Goal: Task Accomplishment & Management: Complete application form

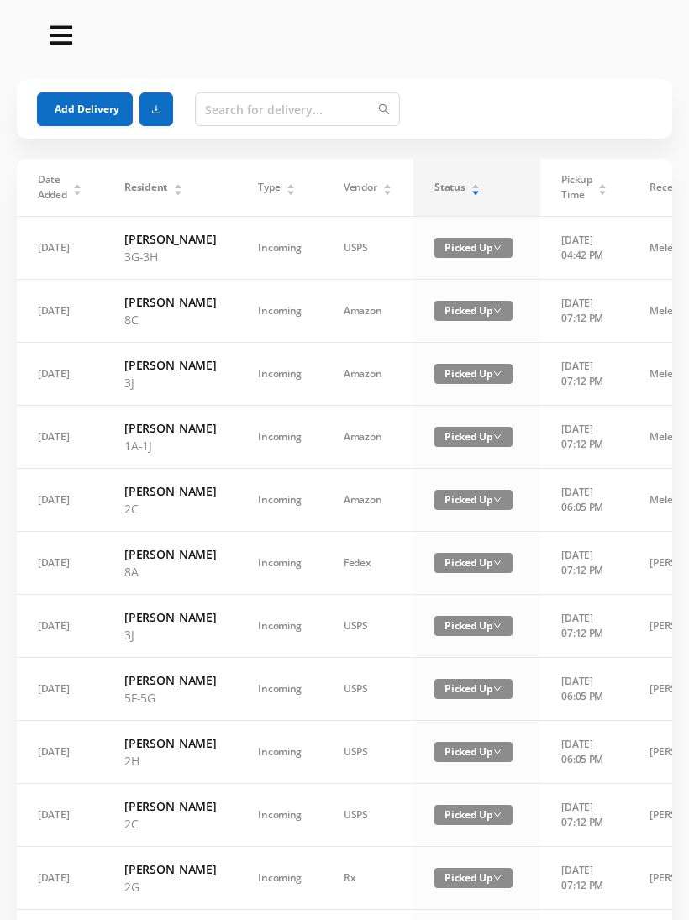
click at [472, 187] on icon "icon: caret-up" at bounding box center [475, 187] width 7 height 4
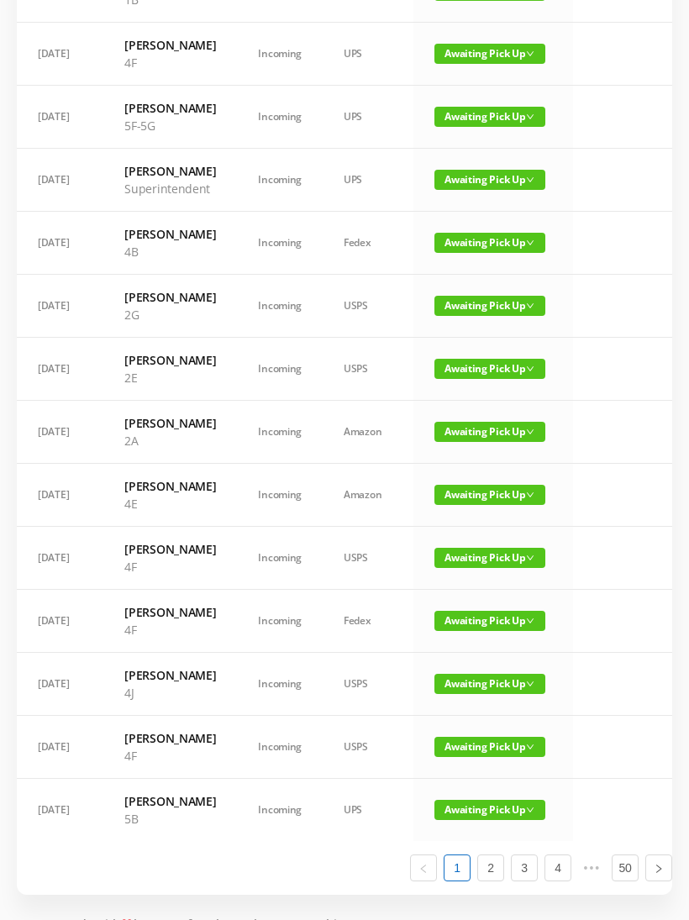
scroll to position [653, 0]
click at [496, 127] on span "Awaiting Pick Up" at bounding box center [490, 117] width 111 height 20
click at [484, 207] on link "Picked Up" at bounding box center [489, 211] width 109 height 27
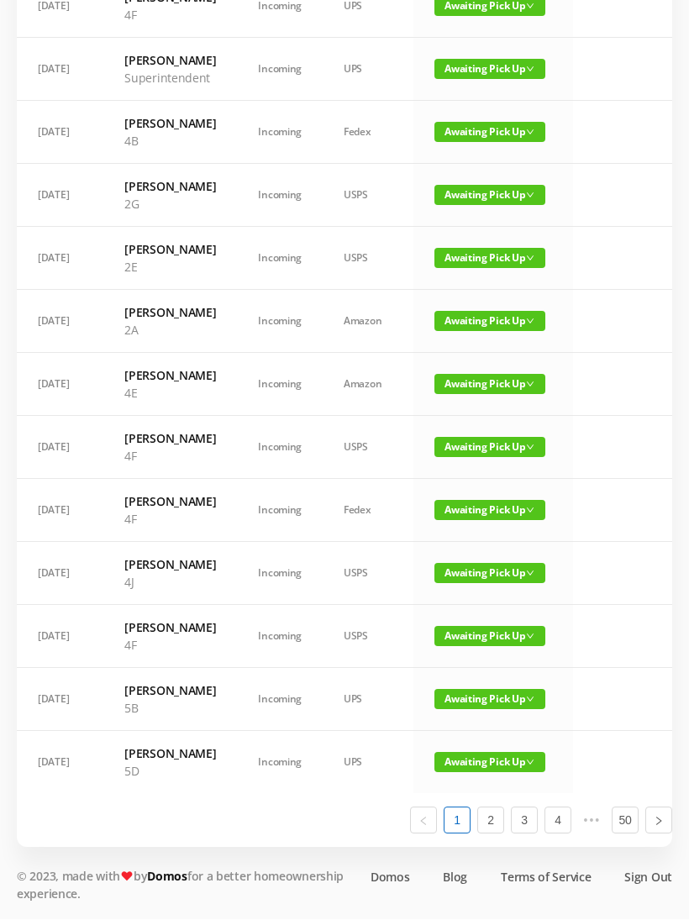
scroll to position [829, 0]
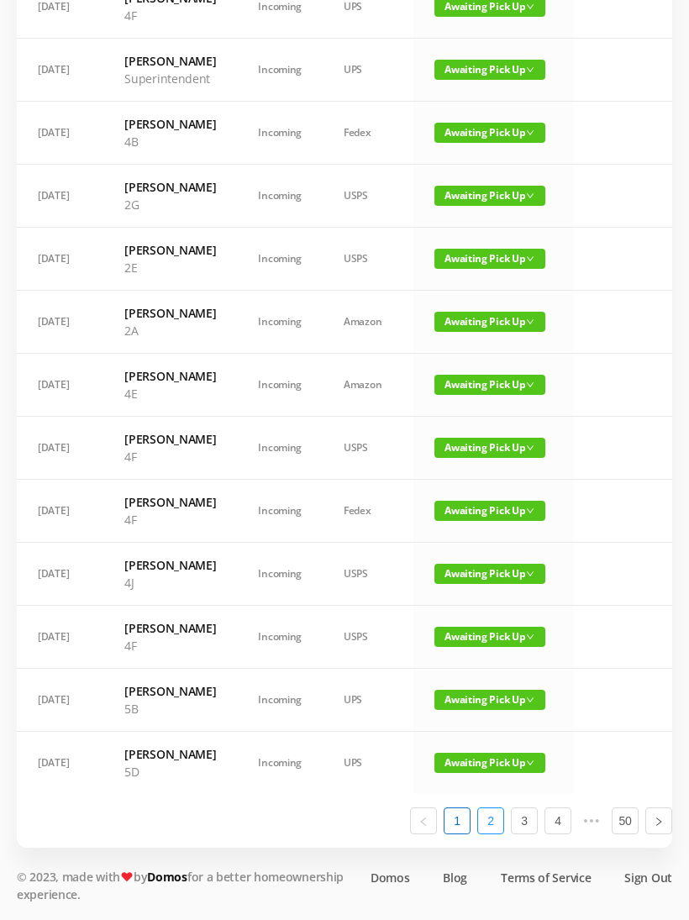
click at [499, 834] on link "2" at bounding box center [490, 821] width 25 height 25
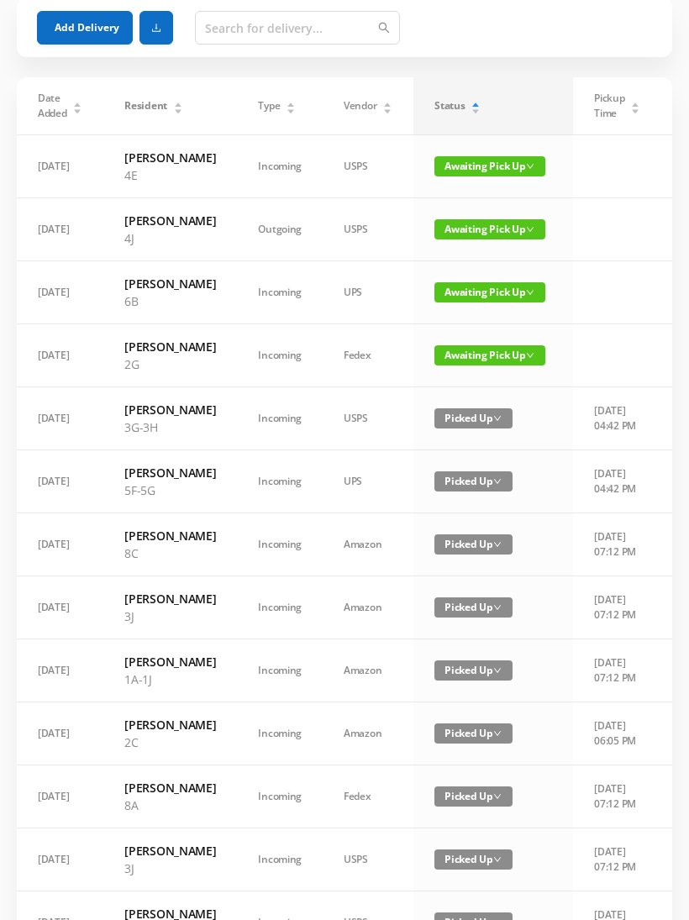
scroll to position [0, 0]
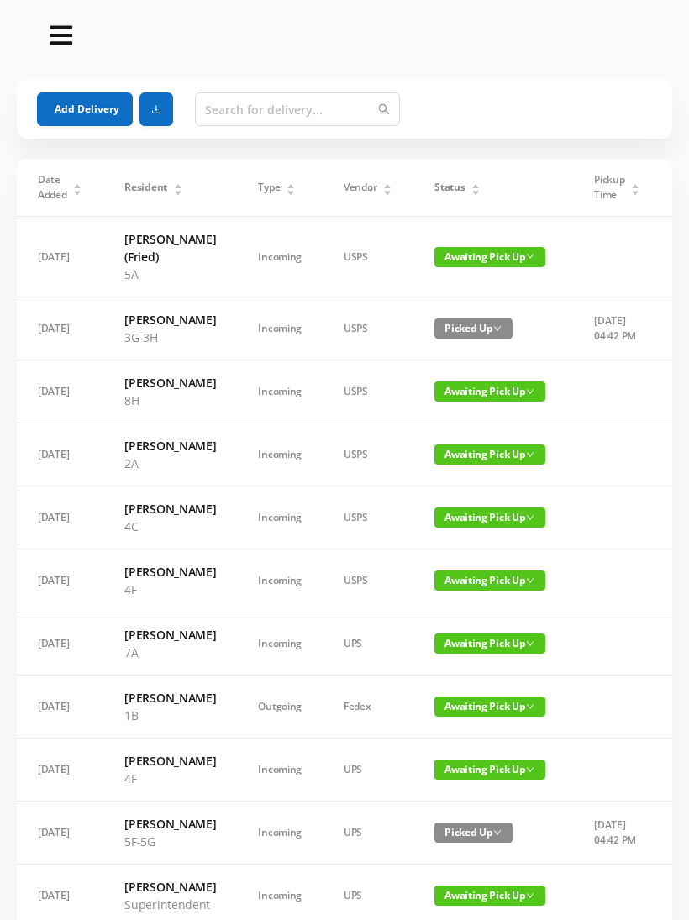
click at [71, 102] on button "Add Delivery" at bounding box center [85, 109] width 96 height 34
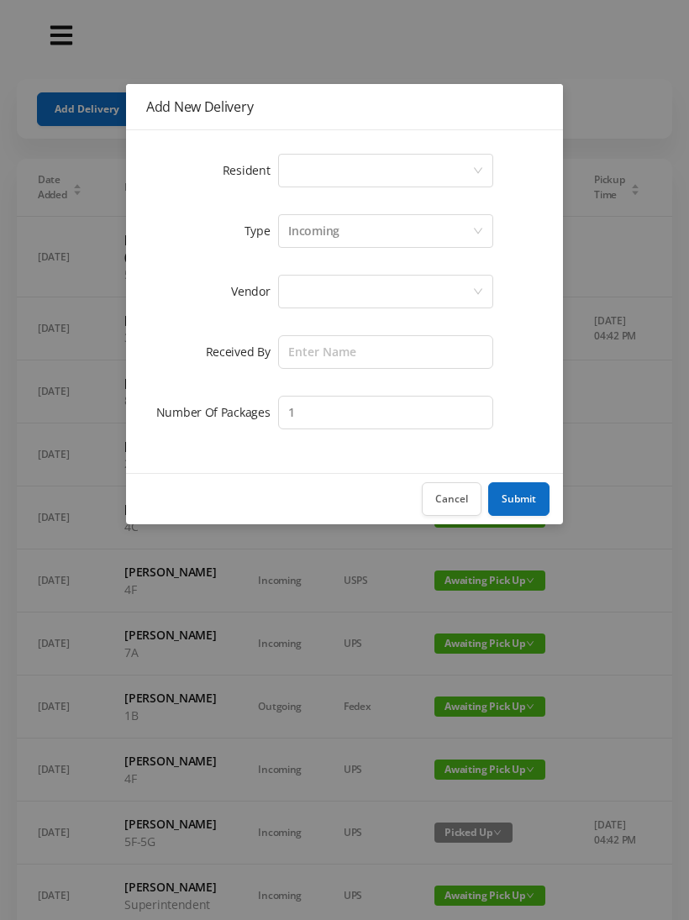
click at [477, 159] on div "Select a person" at bounding box center [385, 171] width 215 height 34
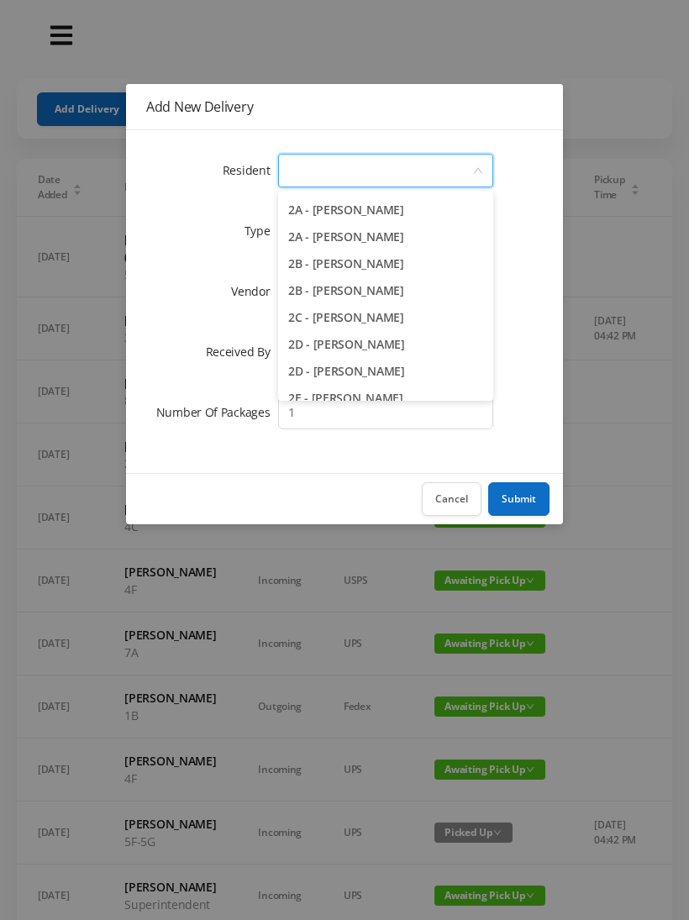
scroll to position [291, 0]
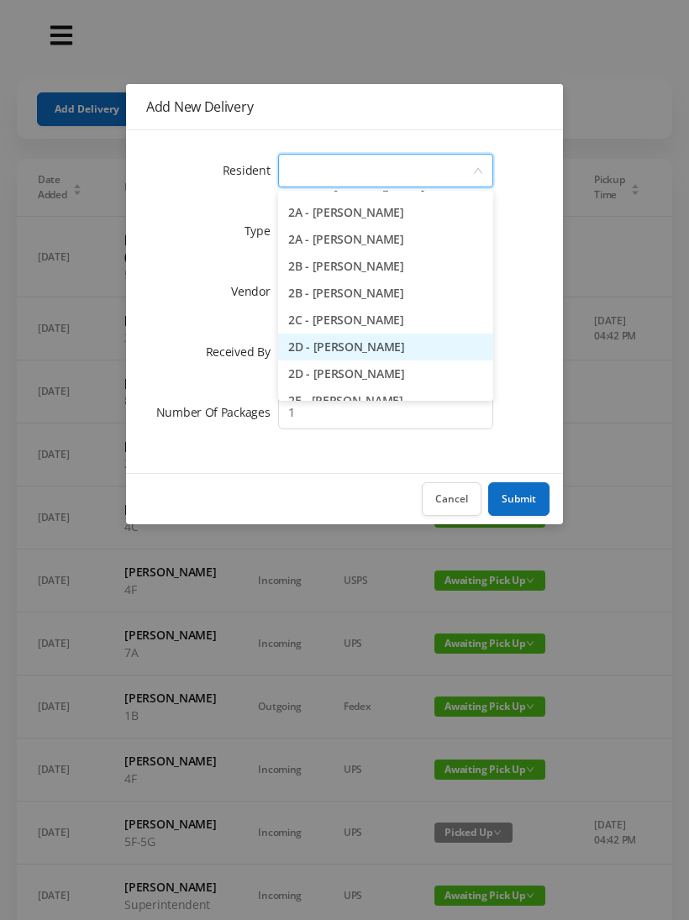
click at [393, 344] on li "2D - Nadia Hernandez" at bounding box center [385, 347] width 215 height 27
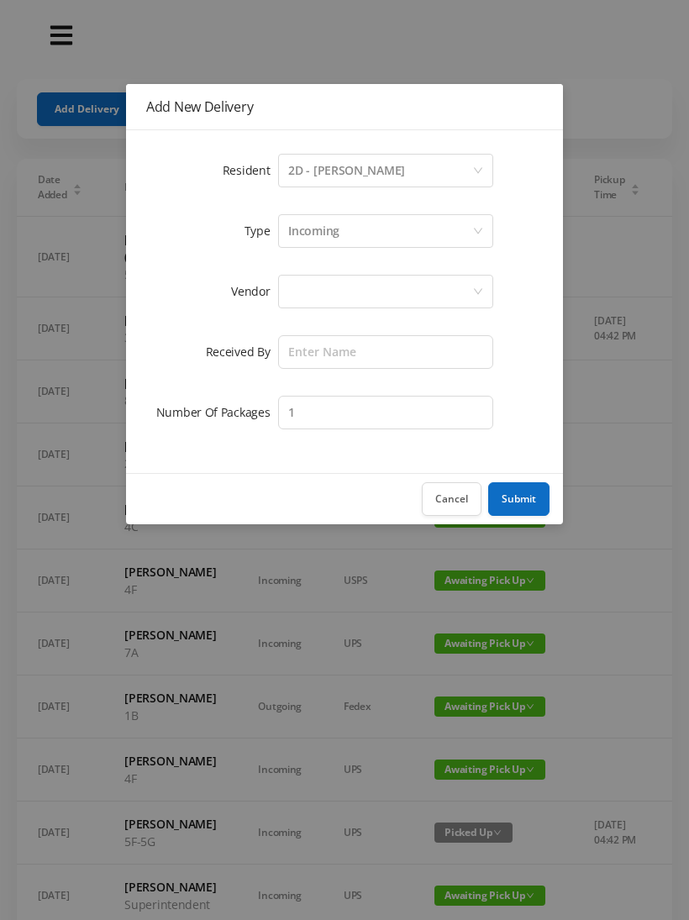
click at [427, 161] on div "Select a person 2D - Nadia Hernandez" at bounding box center [380, 171] width 184 height 32
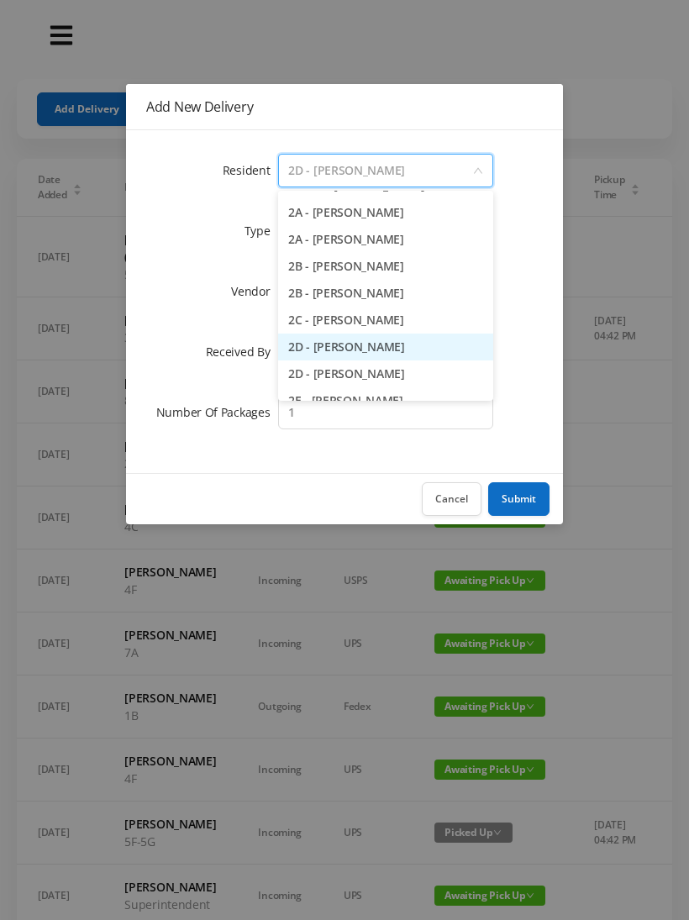
click at [393, 351] on li "2D - Nadia Hernandez" at bounding box center [385, 347] width 215 height 27
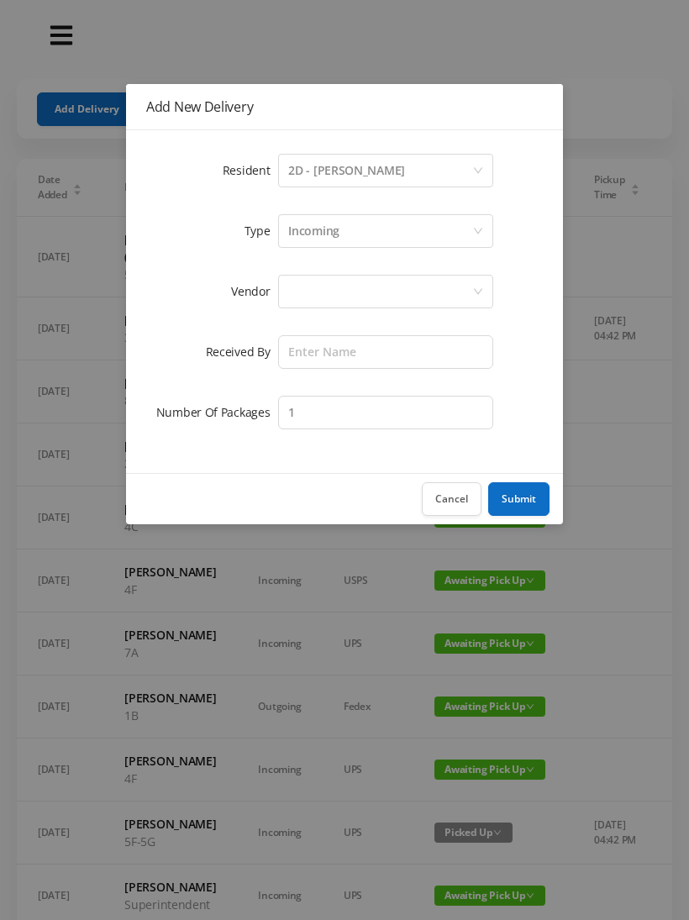
click at [393, 296] on div at bounding box center [380, 292] width 184 height 32
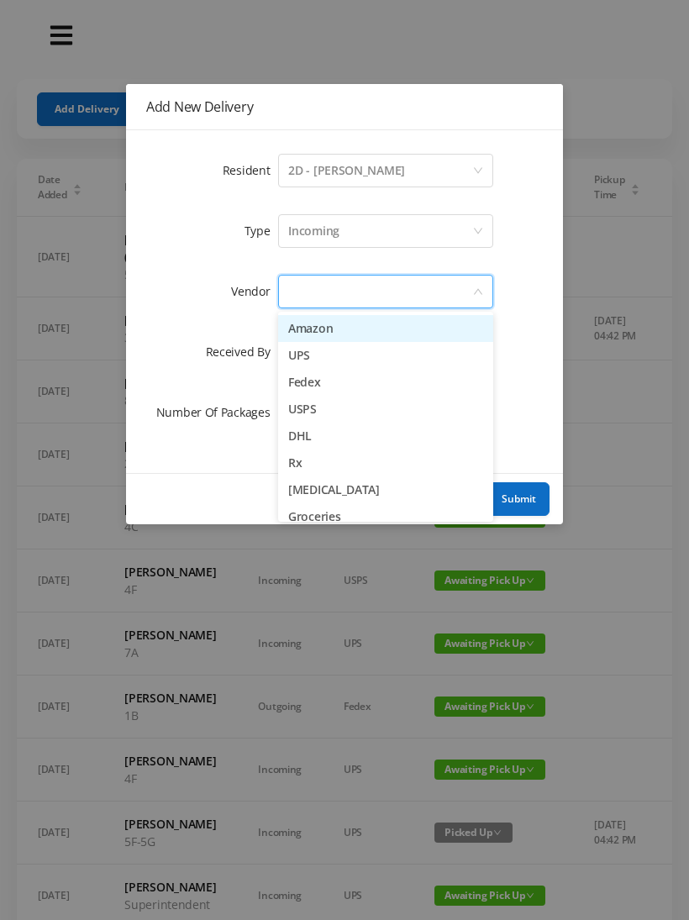
click at [340, 323] on li "Amazon" at bounding box center [385, 328] width 215 height 27
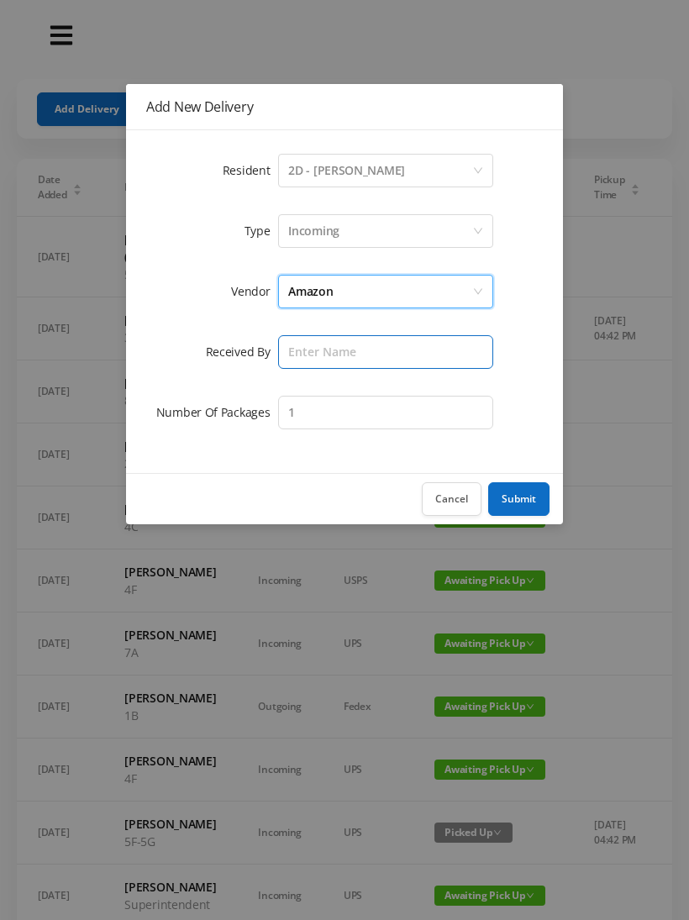
click at [366, 351] on input "text" at bounding box center [385, 352] width 215 height 34
type input "[PERSON_NAME]"
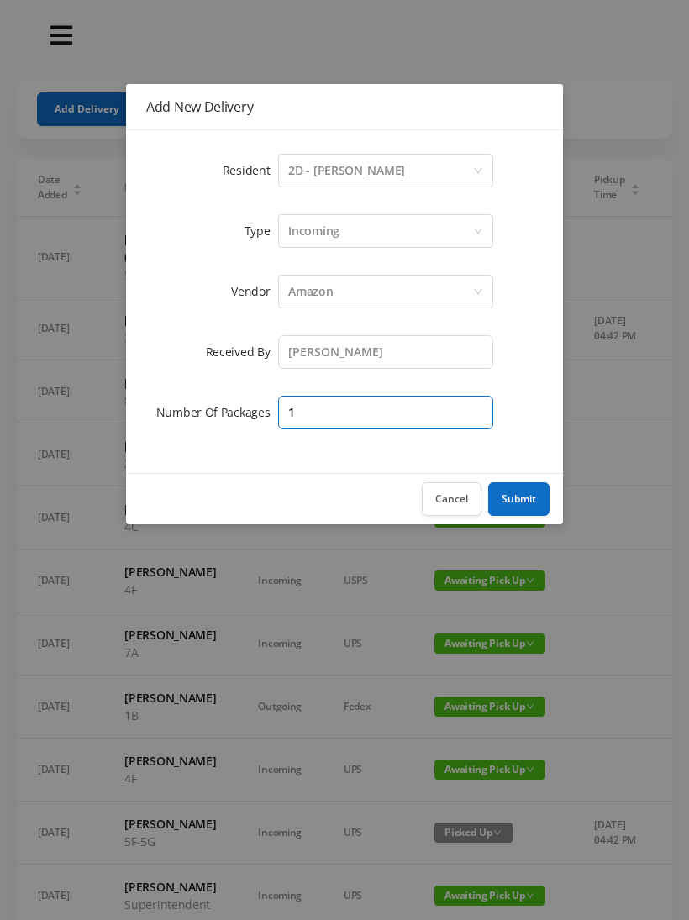
click at [407, 409] on input "1" at bounding box center [385, 413] width 215 height 34
type input "3"
click at [532, 504] on button "Submit" at bounding box center [518, 499] width 61 height 34
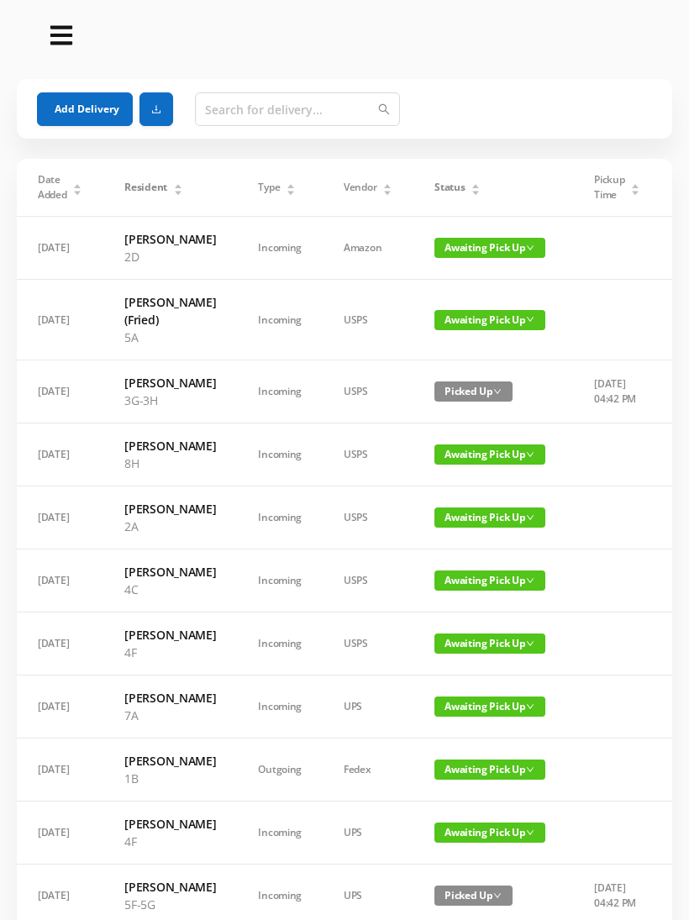
click at [106, 112] on button "Add Delivery" at bounding box center [85, 109] width 96 height 34
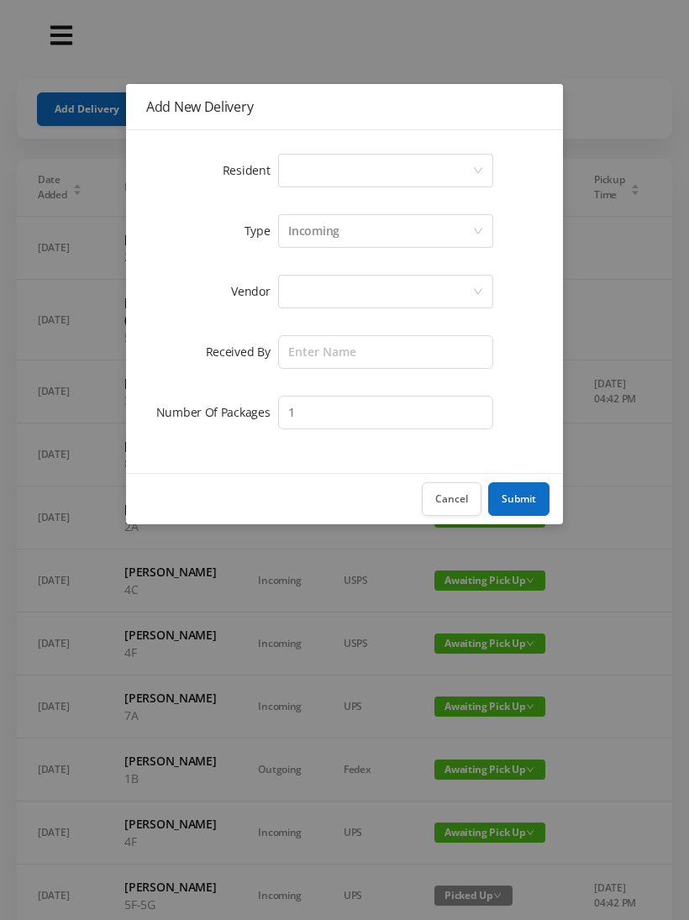
click at [480, 175] on icon "icon: down" at bounding box center [478, 171] width 10 height 10
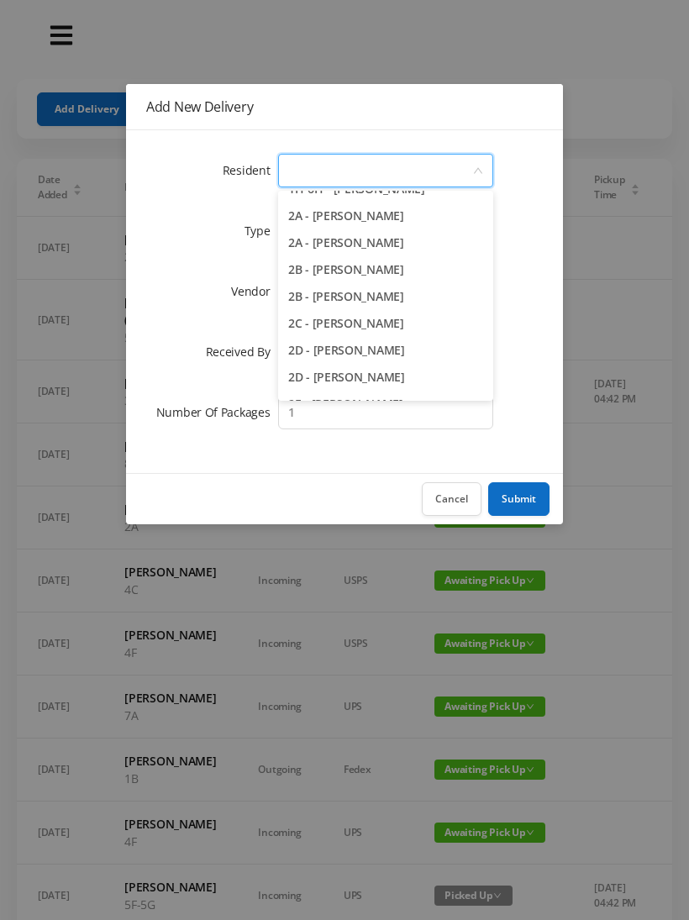
scroll to position [326, 0]
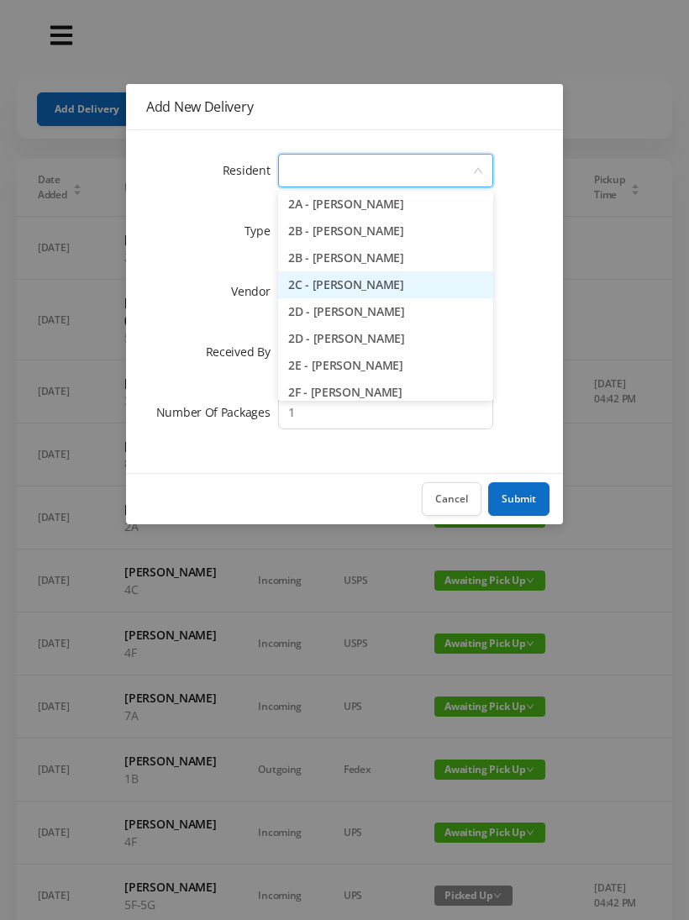
click at [388, 287] on li "2C - Josh Klainberg" at bounding box center [385, 285] width 215 height 27
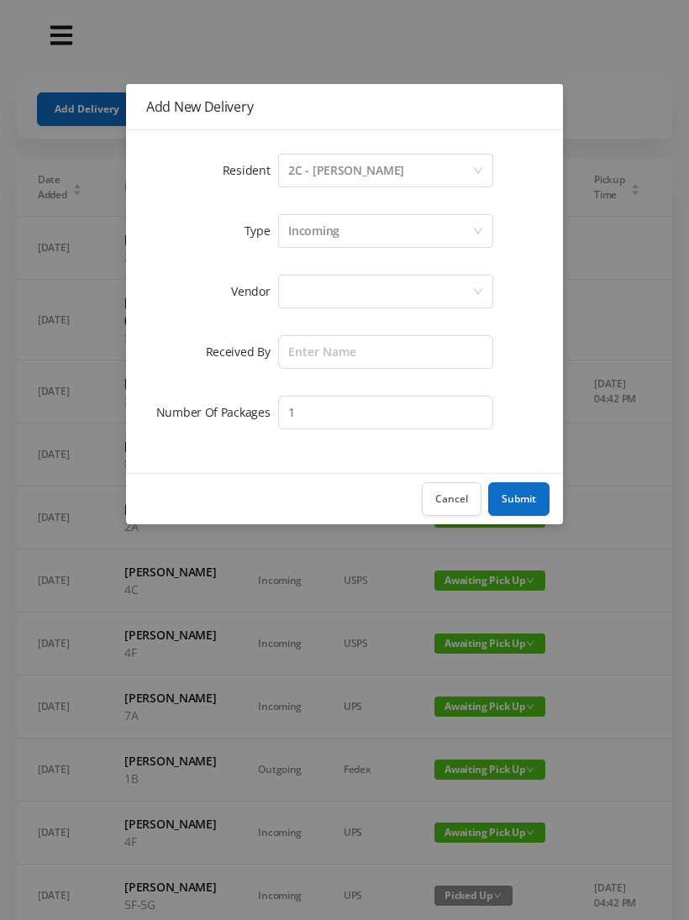
click at [409, 285] on div at bounding box center [380, 292] width 184 height 32
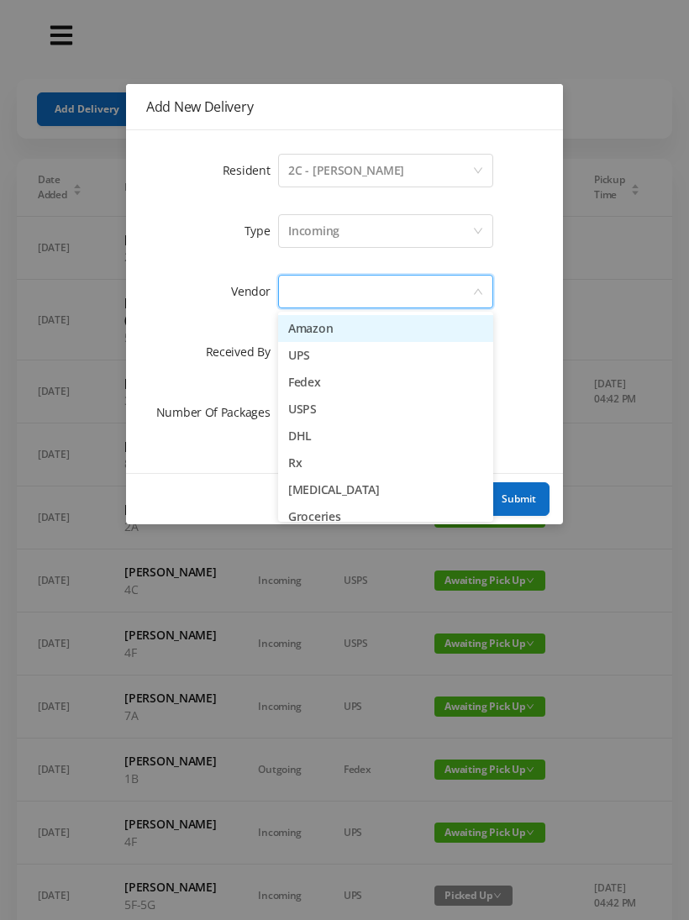
click at [329, 322] on li "Amazon" at bounding box center [385, 328] width 215 height 27
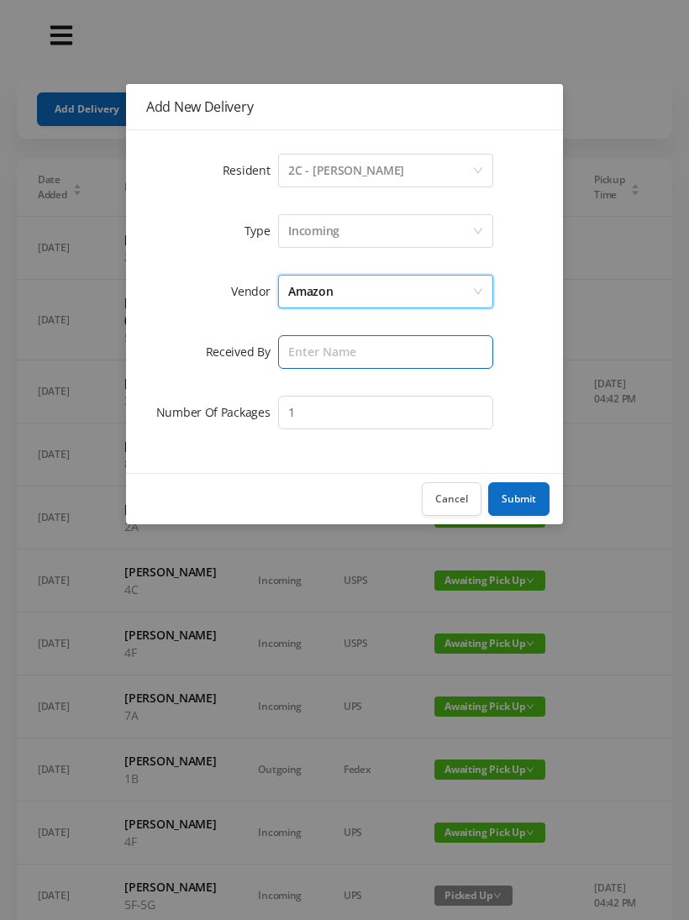
click at [361, 350] on input "text" at bounding box center [385, 352] width 215 height 34
type input "[PERSON_NAME]"
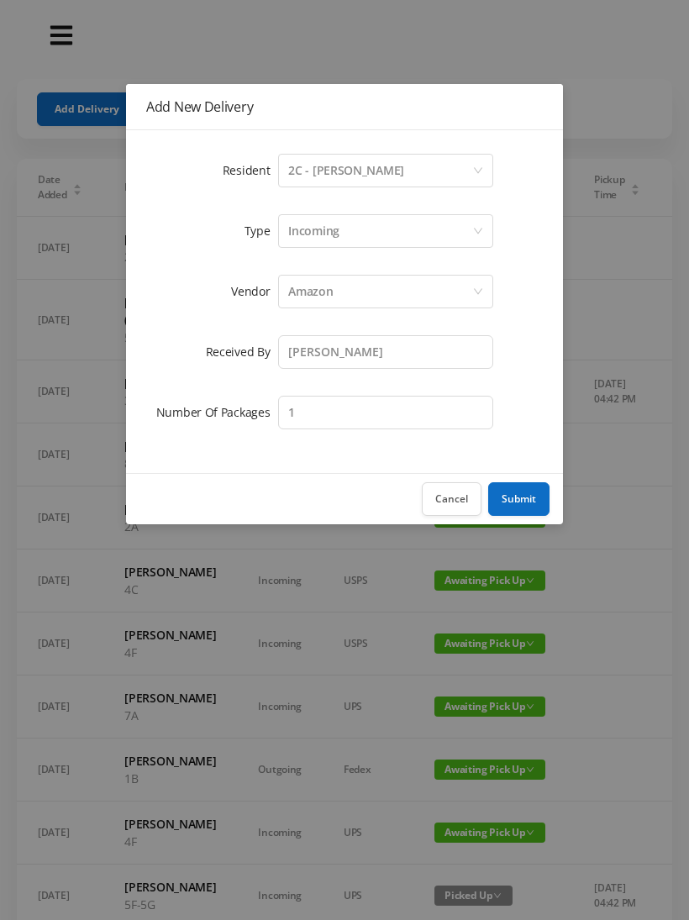
click at [534, 498] on button "Submit" at bounding box center [518, 499] width 61 height 34
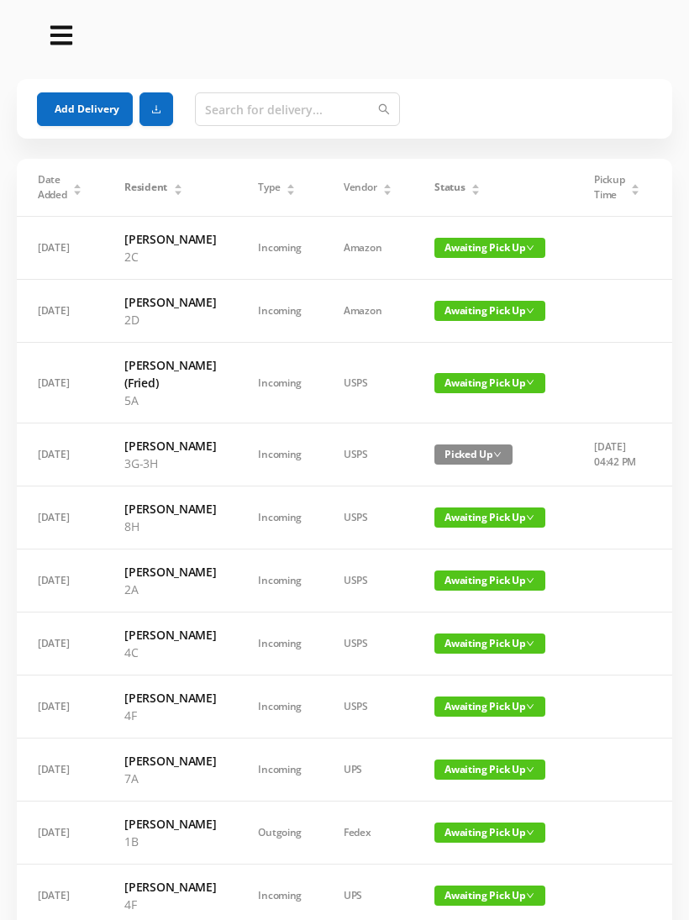
click at [72, 101] on button "Add Delivery" at bounding box center [85, 109] width 96 height 34
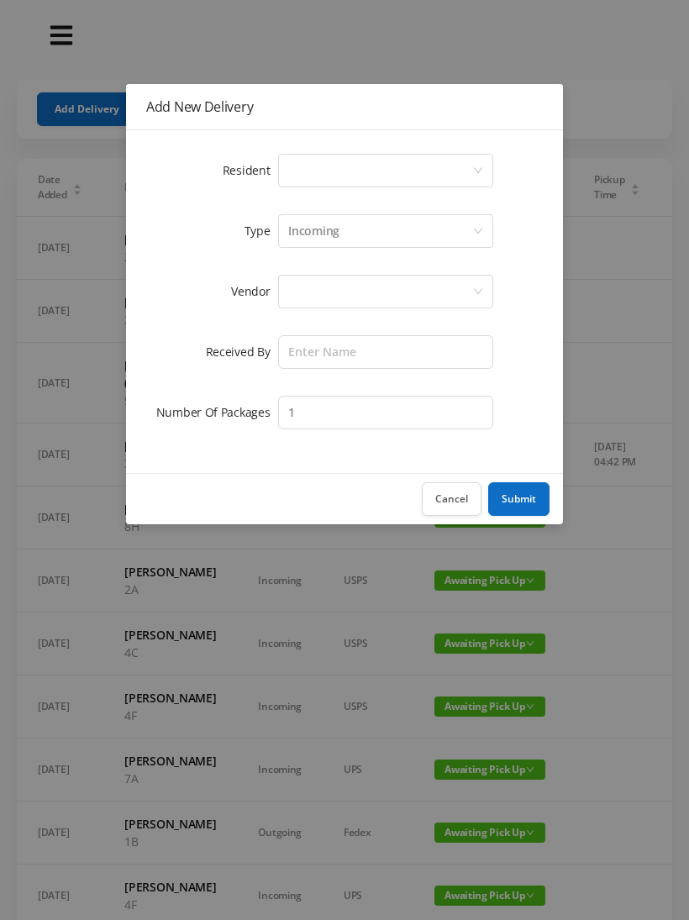
click at [462, 161] on div "Select a person" at bounding box center [380, 171] width 184 height 32
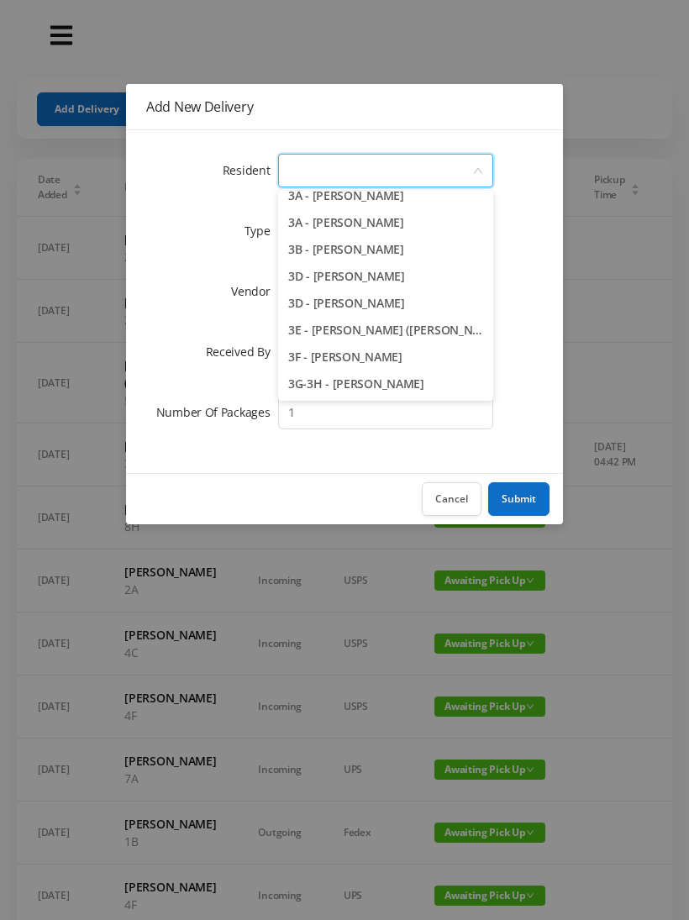
scroll to position [686, 0]
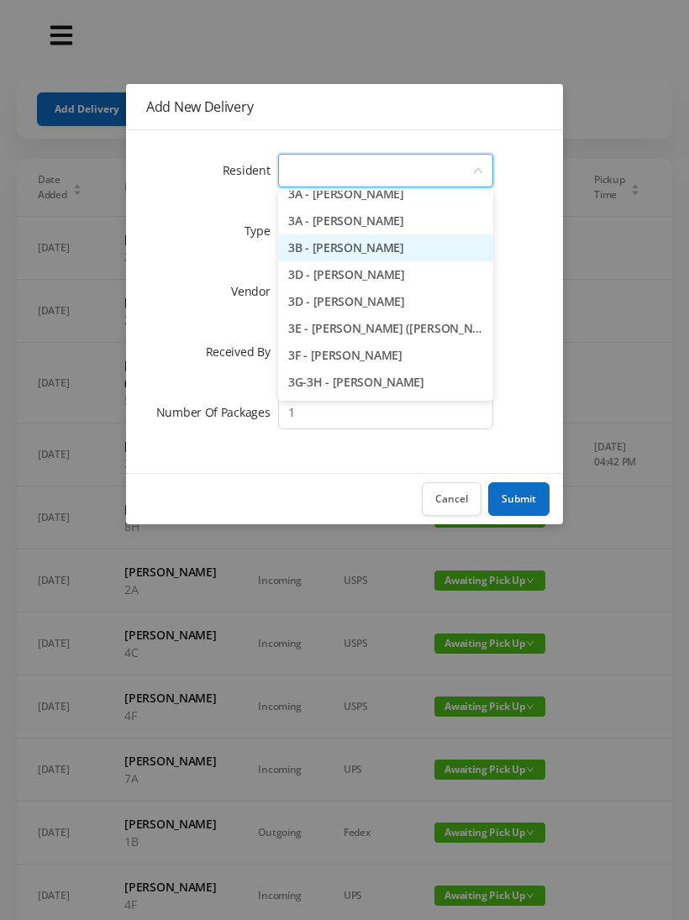
click at [397, 244] on li "3B - Kathleen DeCoursey" at bounding box center [385, 248] width 215 height 27
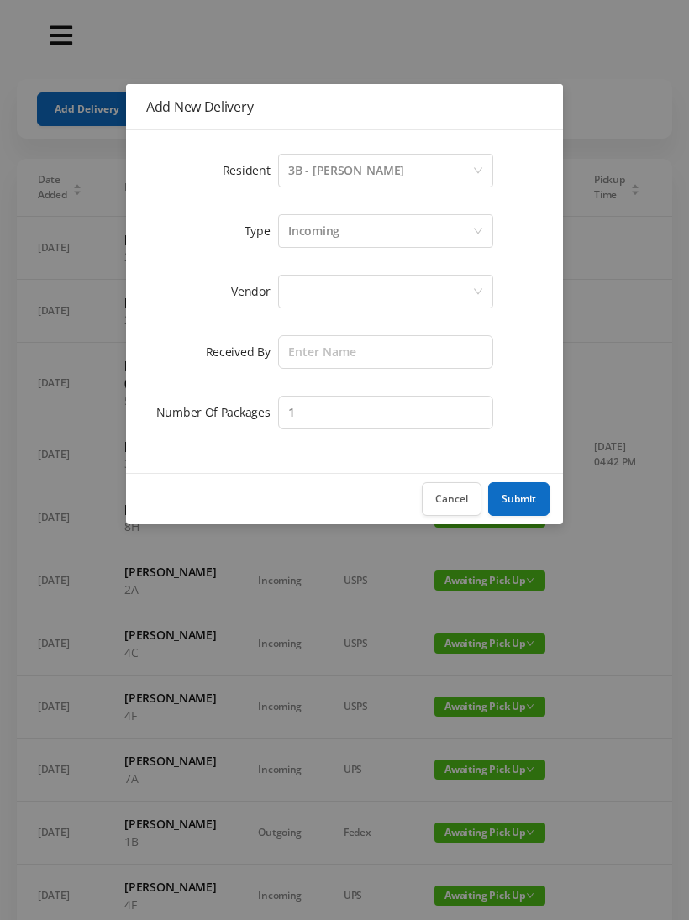
click at [401, 293] on div at bounding box center [380, 292] width 184 height 32
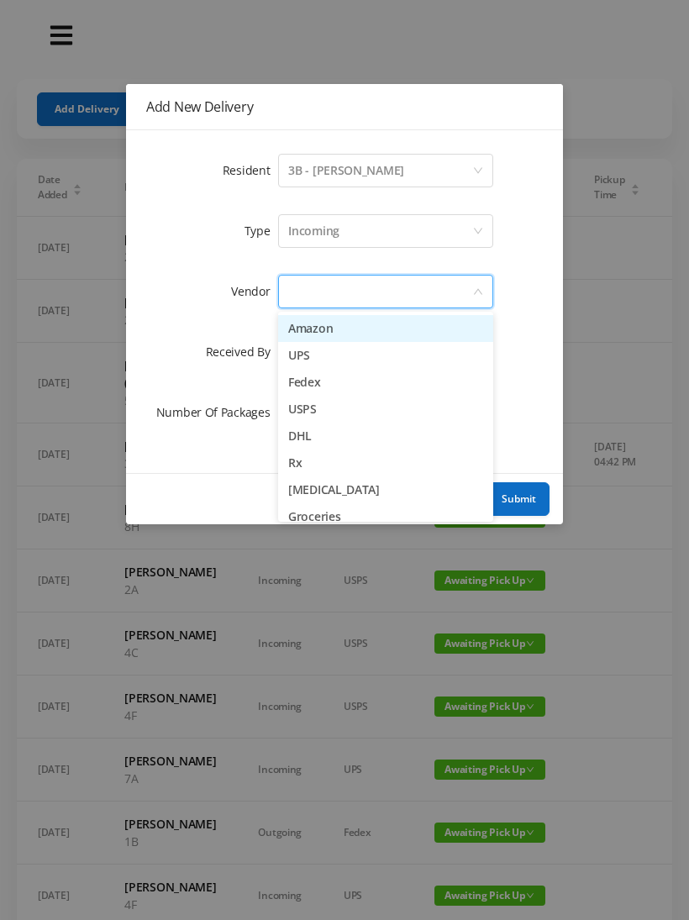
click at [338, 334] on li "Amazon" at bounding box center [385, 328] width 215 height 27
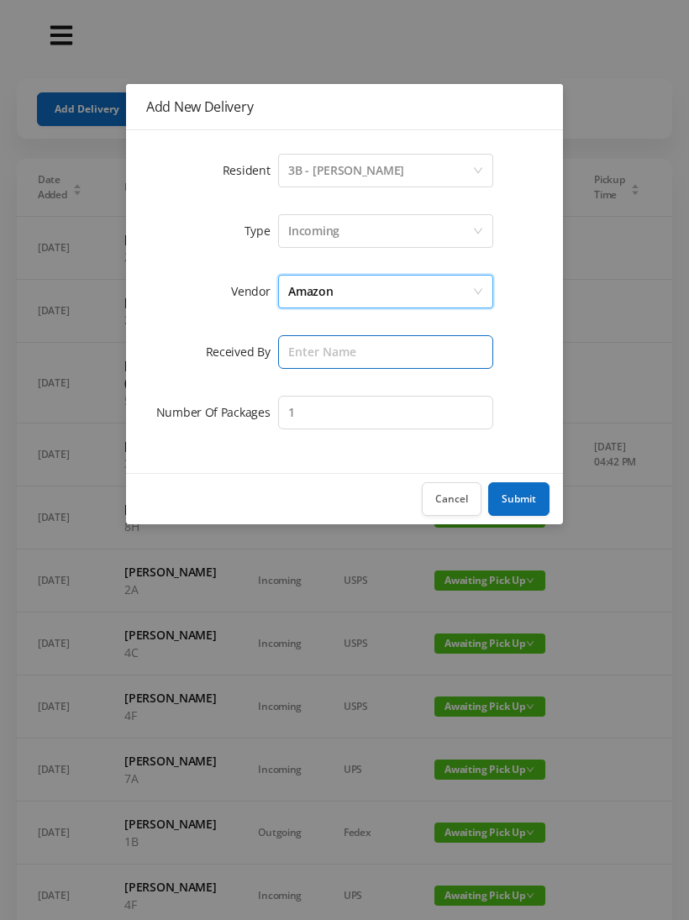
click at [355, 354] on input "text" at bounding box center [385, 352] width 215 height 34
type input "[PERSON_NAME]"
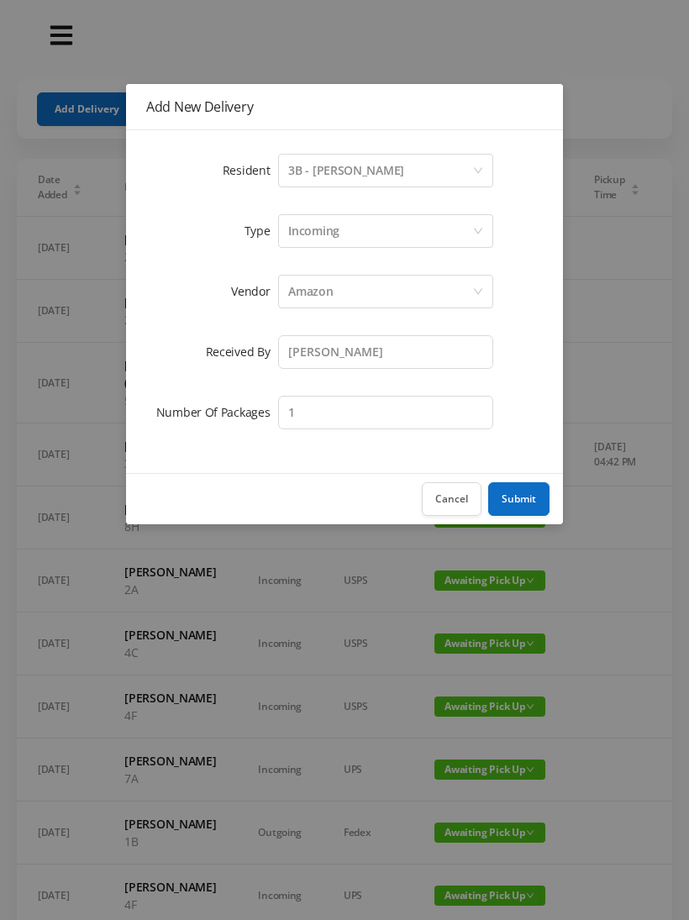
click at [527, 494] on button "Submit" at bounding box center [518, 499] width 61 height 34
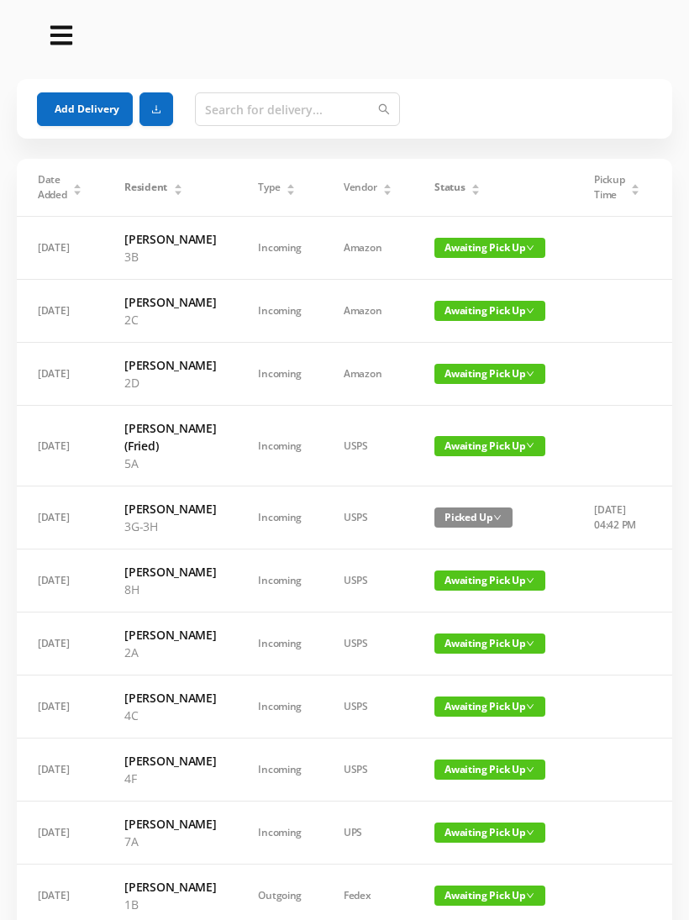
click at [70, 103] on button "Add Delivery" at bounding box center [85, 109] width 96 height 34
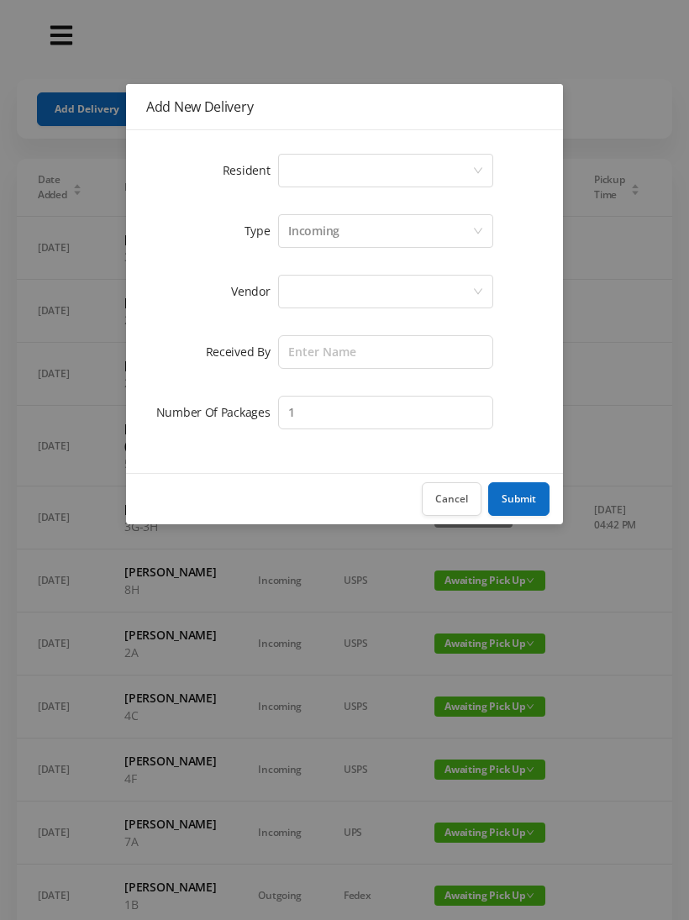
click at [472, 159] on div "Select a person" at bounding box center [380, 171] width 184 height 32
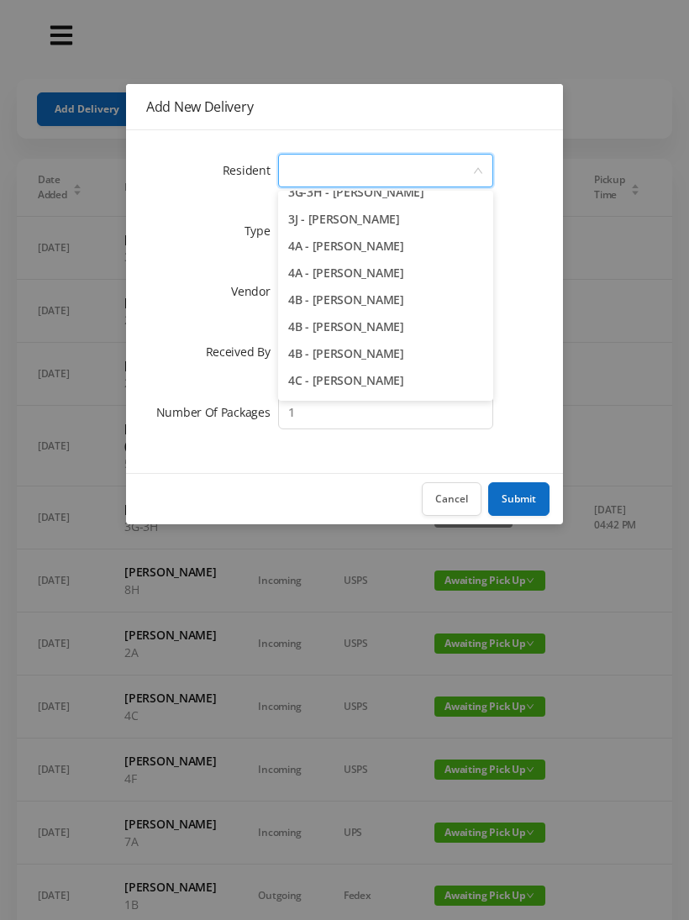
scroll to position [883, 0]
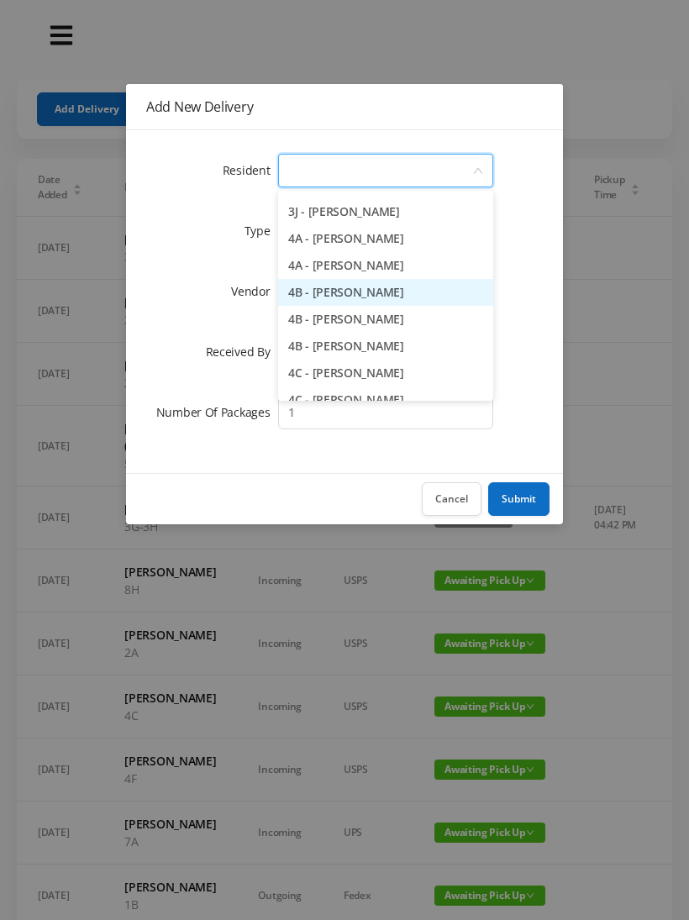
click at [414, 294] on li "4B - Julia van Hoogstraten" at bounding box center [385, 292] width 215 height 27
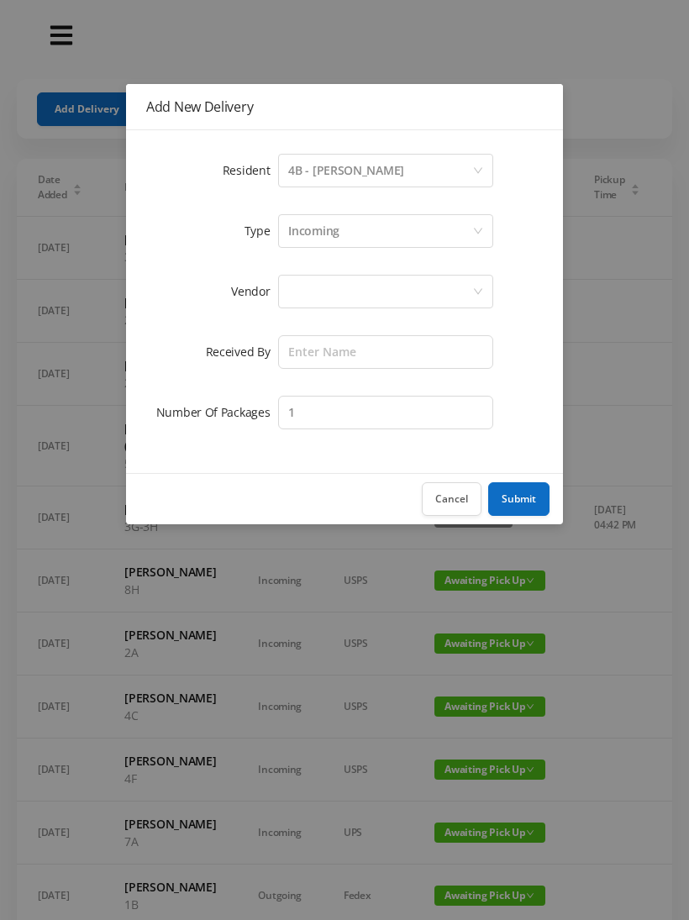
click at [387, 289] on div at bounding box center [380, 292] width 184 height 32
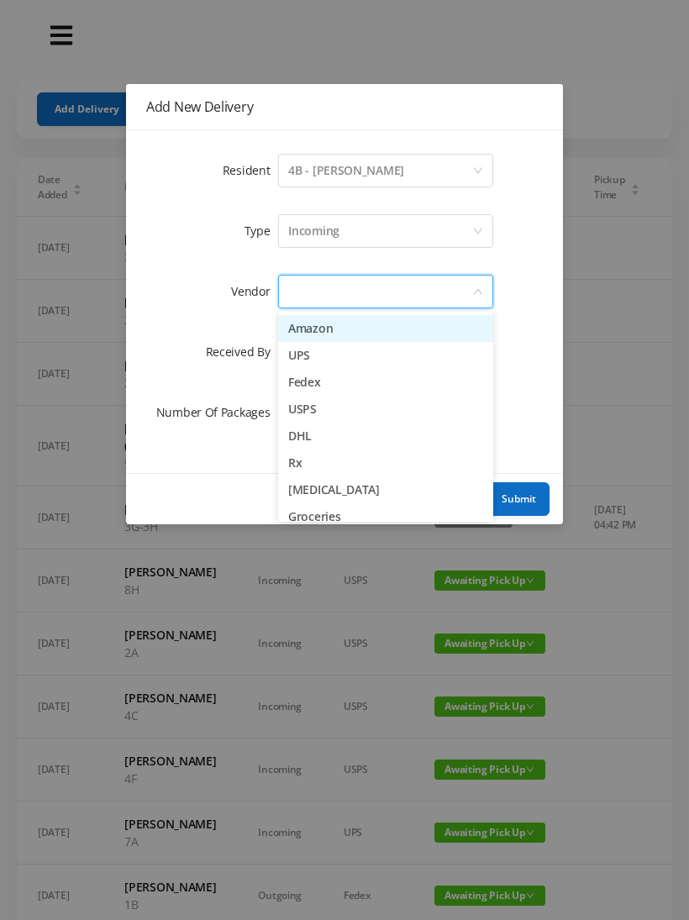
click at [340, 333] on li "Amazon" at bounding box center [385, 328] width 215 height 27
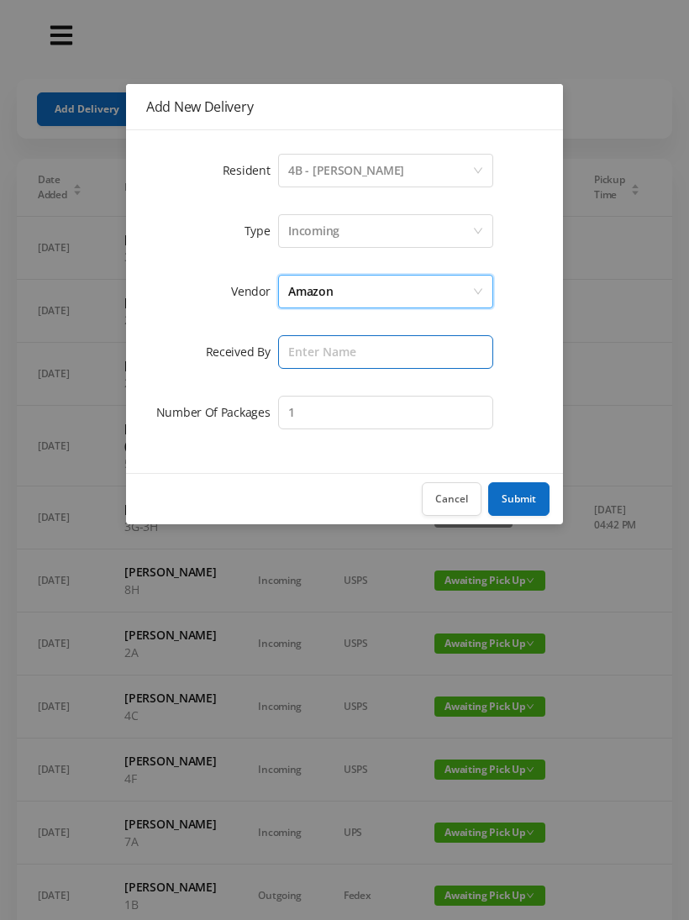
click at [371, 354] on input "text" at bounding box center [385, 352] width 215 height 34
type input "B"
type input "[PERSON_NAME]"
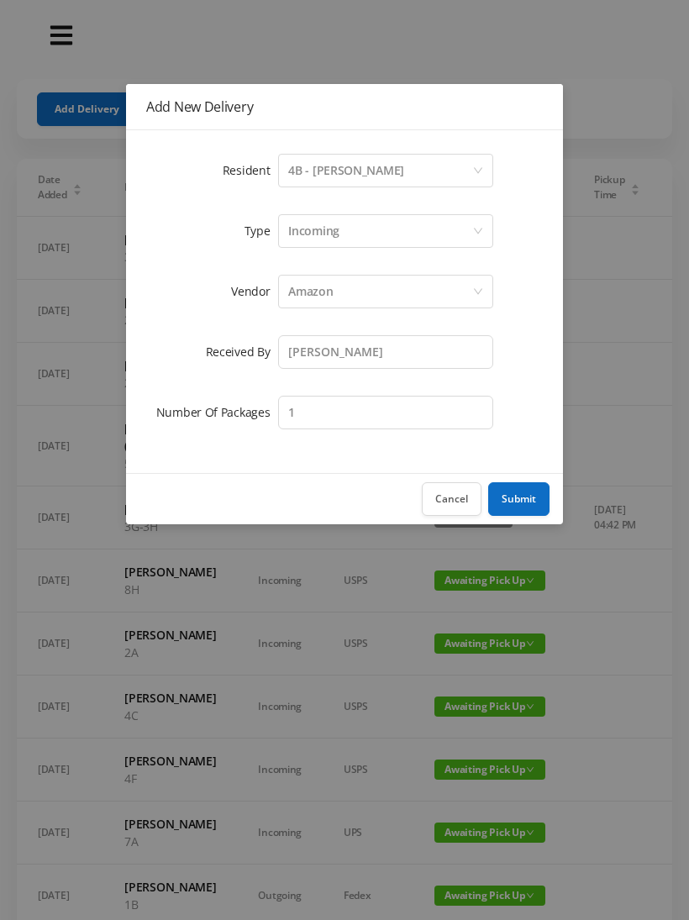
click at [537, 494] on button "Submit" at bounding box center [518, 499] width 61 height 34
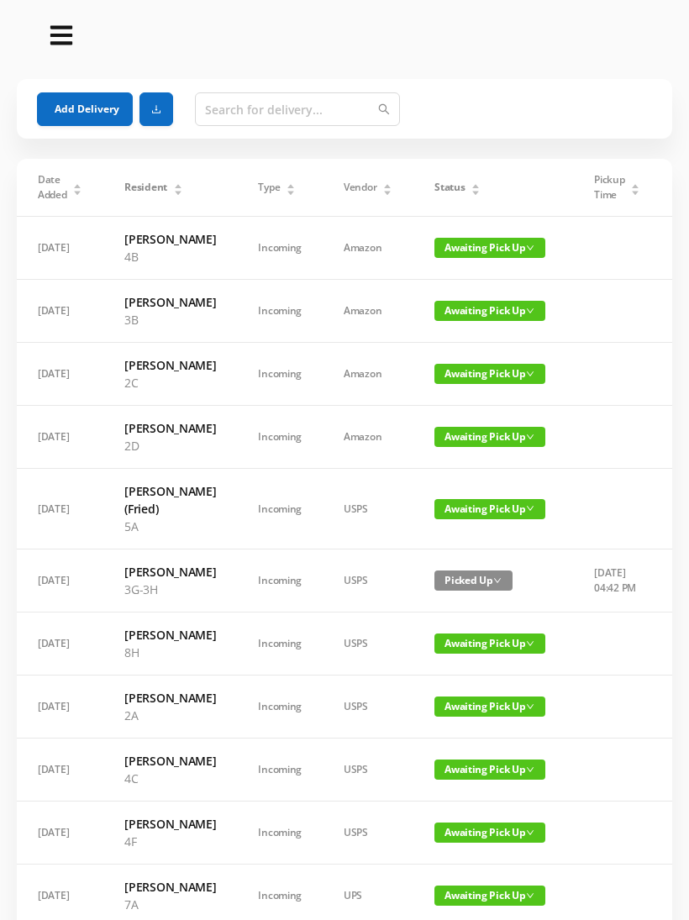
click at [64, 105] on button "Add Delivery" at bounding box center [85, 109] width 96 height 34
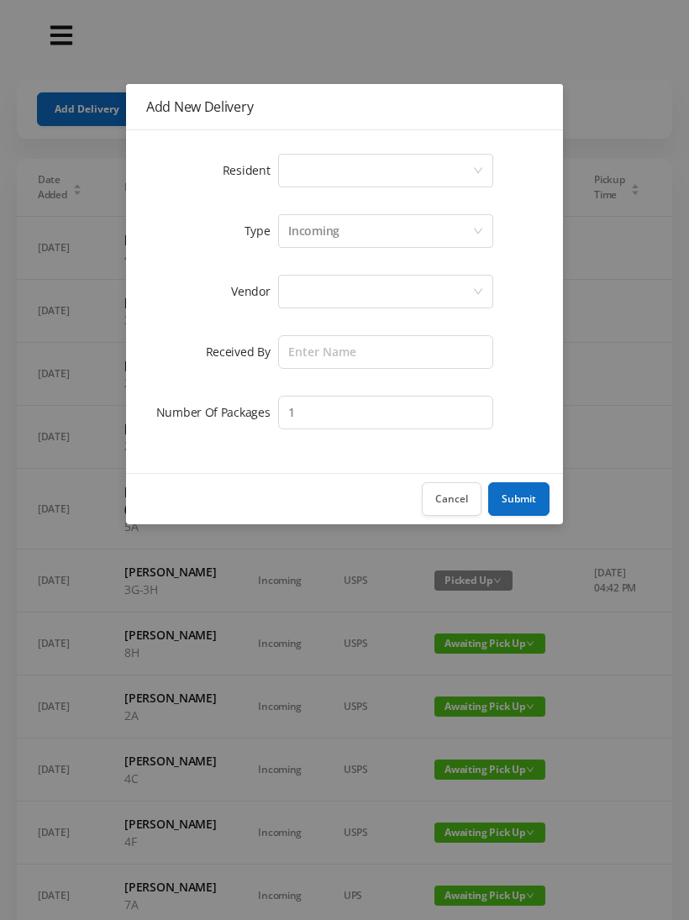
click at [483, 155] on div "Select a person" at bounding box center [385, 171] width 215 height 34
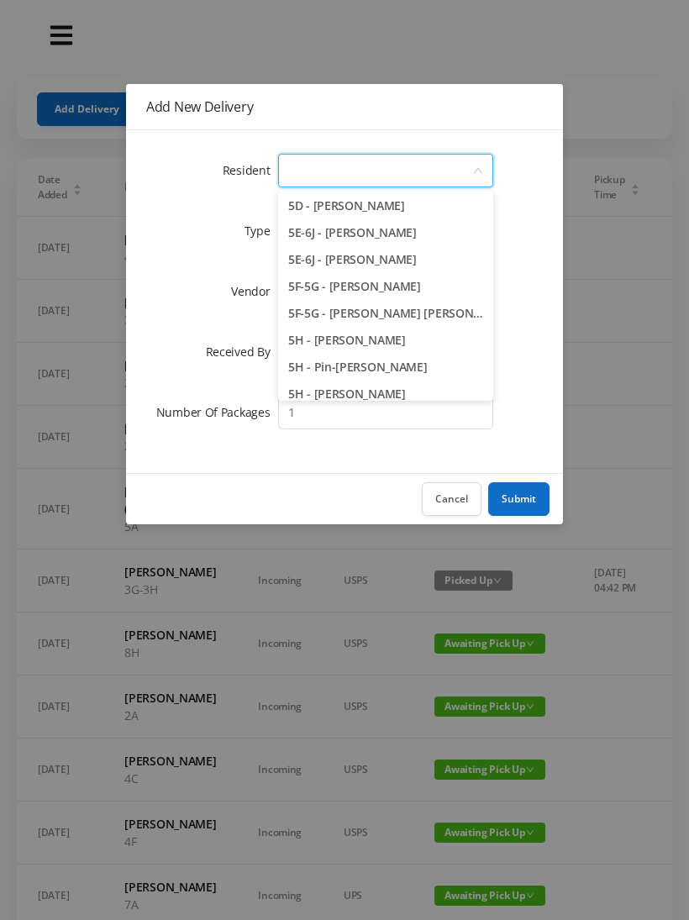
scroll to position [1456, 0]
click at [397, 288] on li "5F-5G - Rosie Brook" at bounding box center [385, 285] width 215 height 27
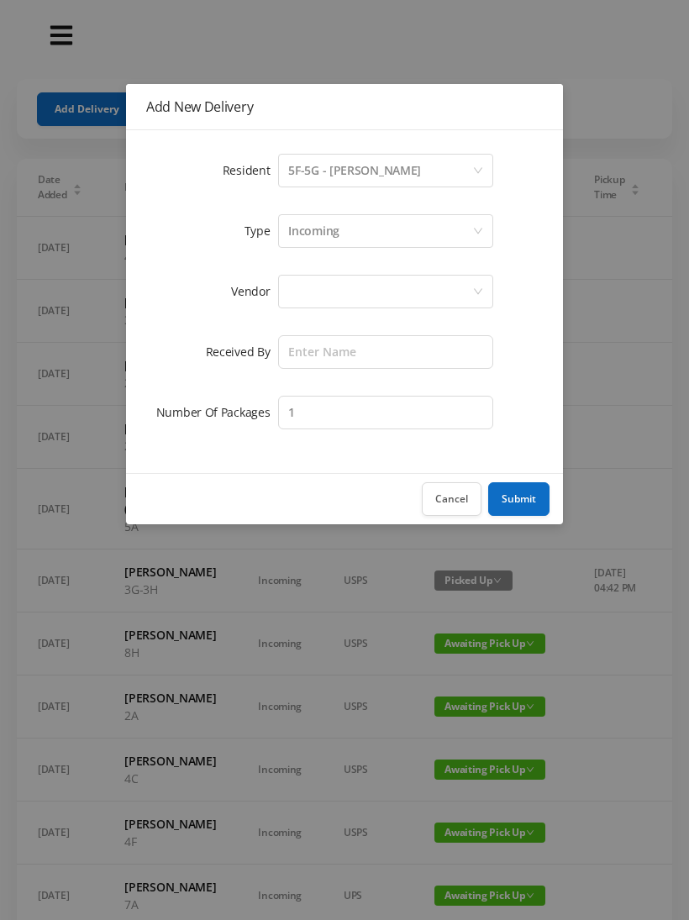
click at [417, 295] on div at bounding box center [380, 292] width 184 height 32
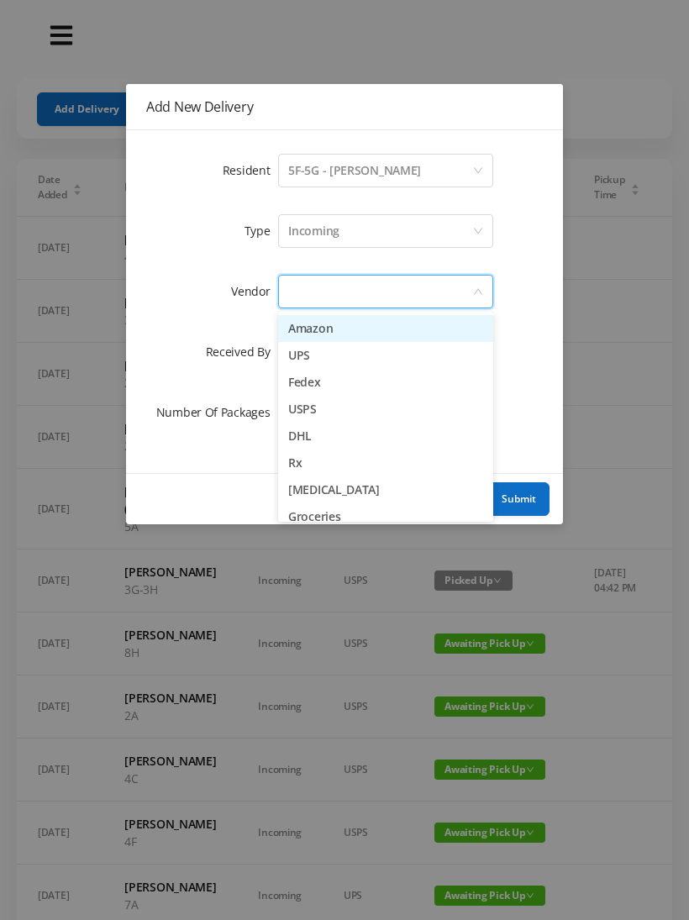
click at [354, 333] on li "Amazon" at bounding box center [385, 328] width 215 height 27
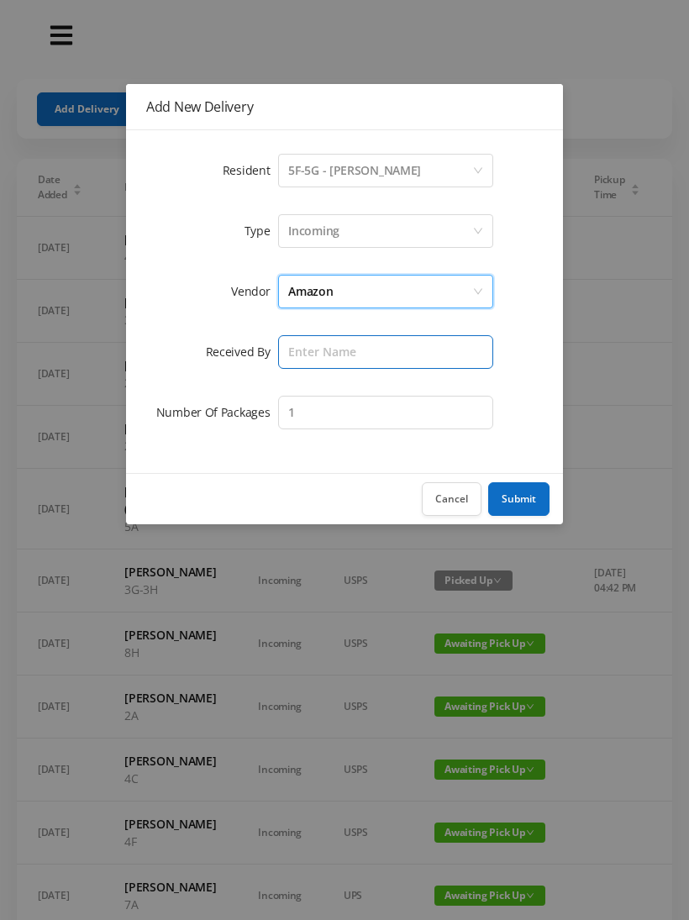
click at [403, 347] on input "text" at bounding box center [385, 352] width 215 height 34
type input "[PERSON_NAME]"
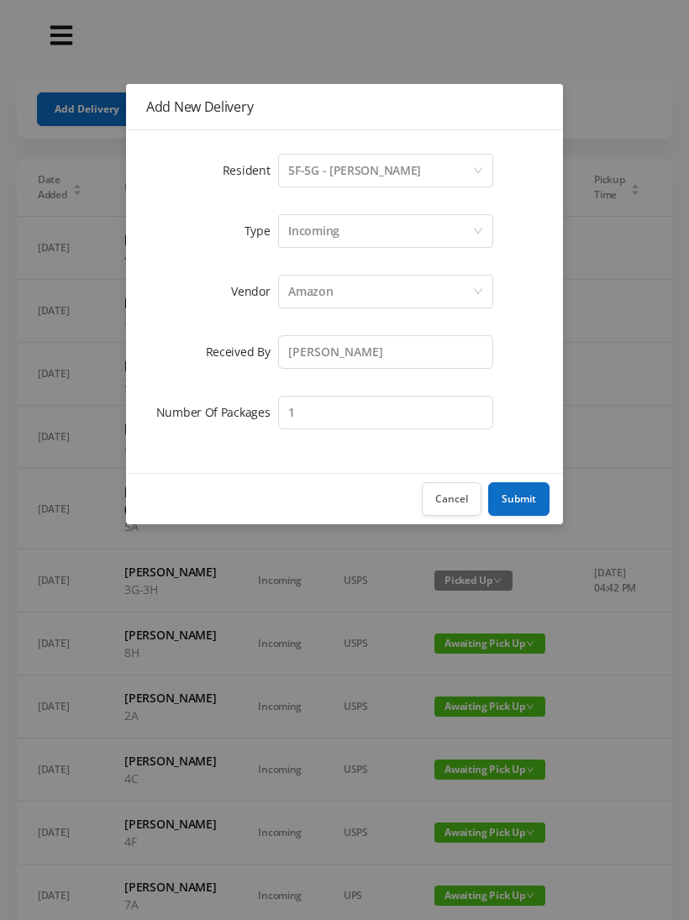
click at [514, 498] on button "Submit" at bounding box center [518, 499] width 61 height 34
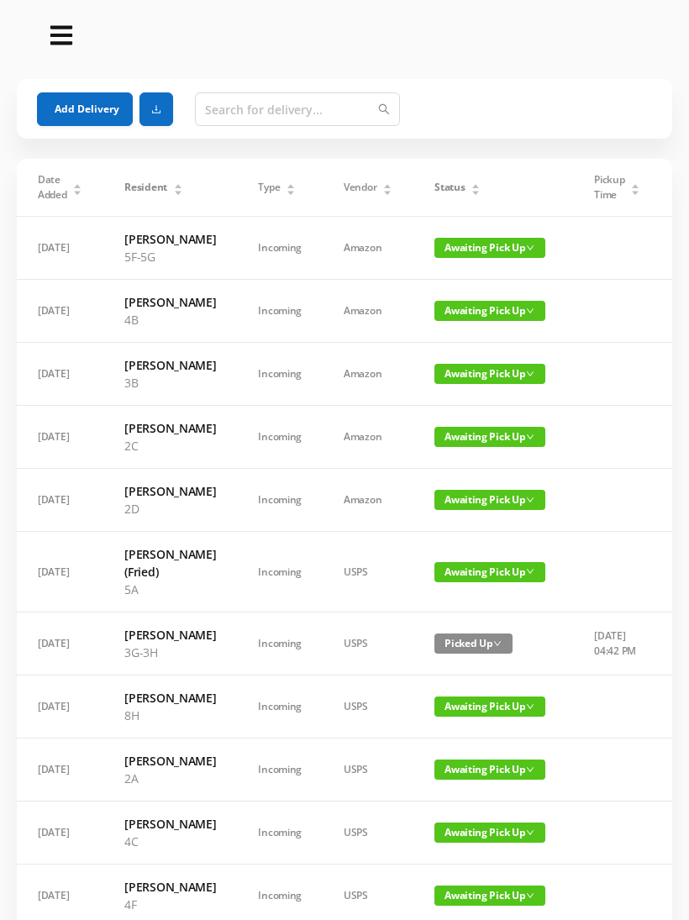
click at [55, 113] on button "Add Delivery" at bounding box center [85, 109] width 96 height 34
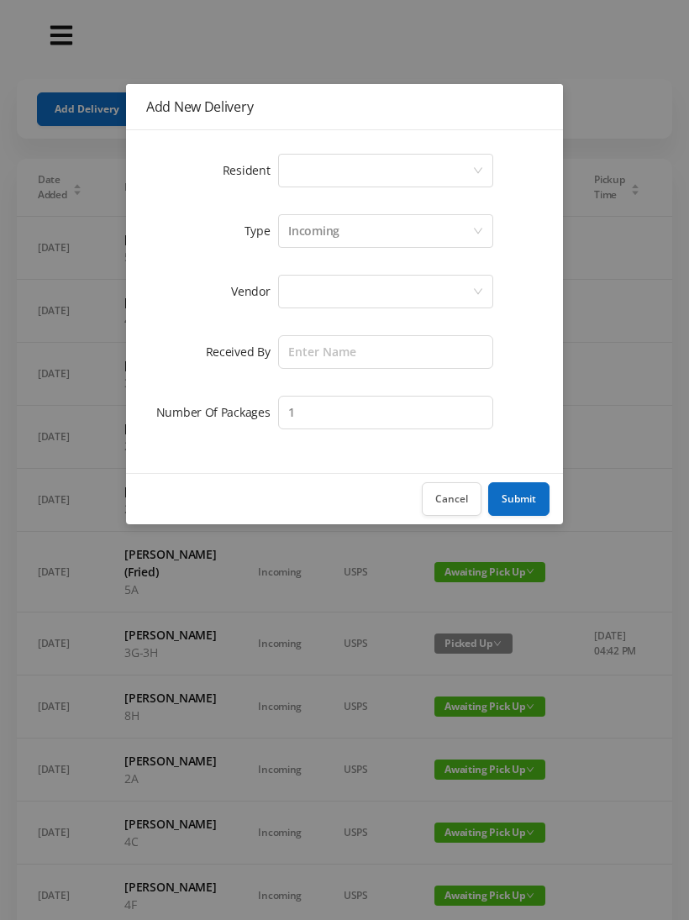
click at [471, 158] on div "Select a person" at bounding box center [380, 171] width 184 height 32
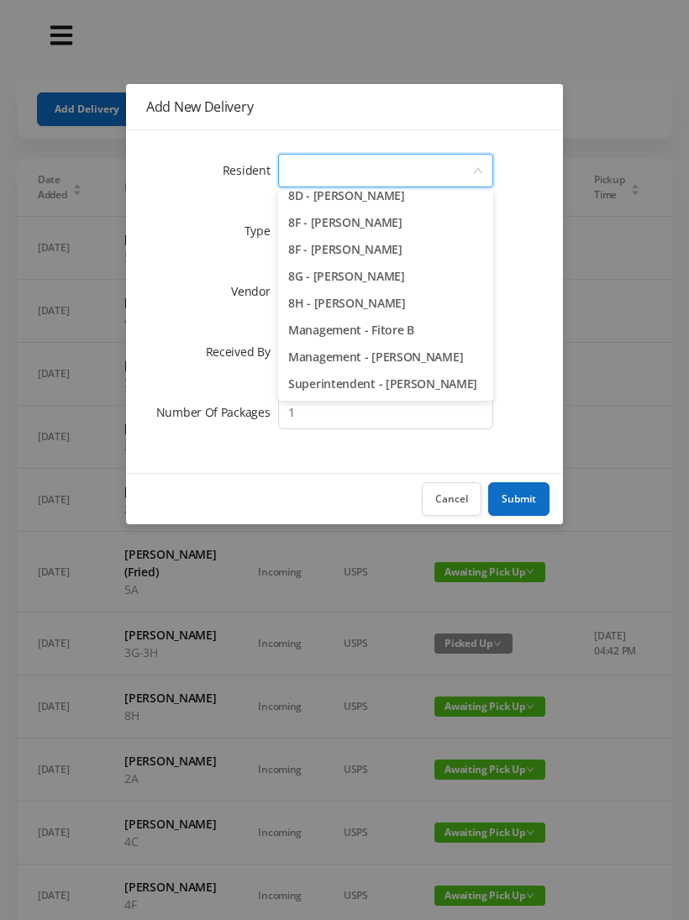
scroll to position [2379, 0]
click at [392, 296] on li "8H - Gloria Johnson" at bounding box center [385, 303] width 215 height 27
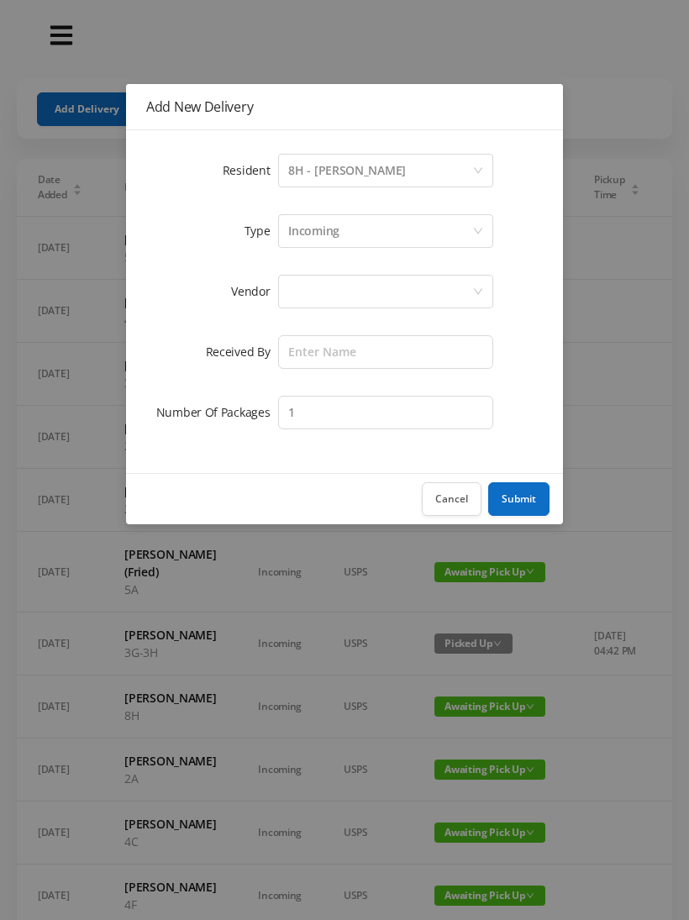
click at [409, 298] on div at bounding box center [380, 292] width 184 height 32
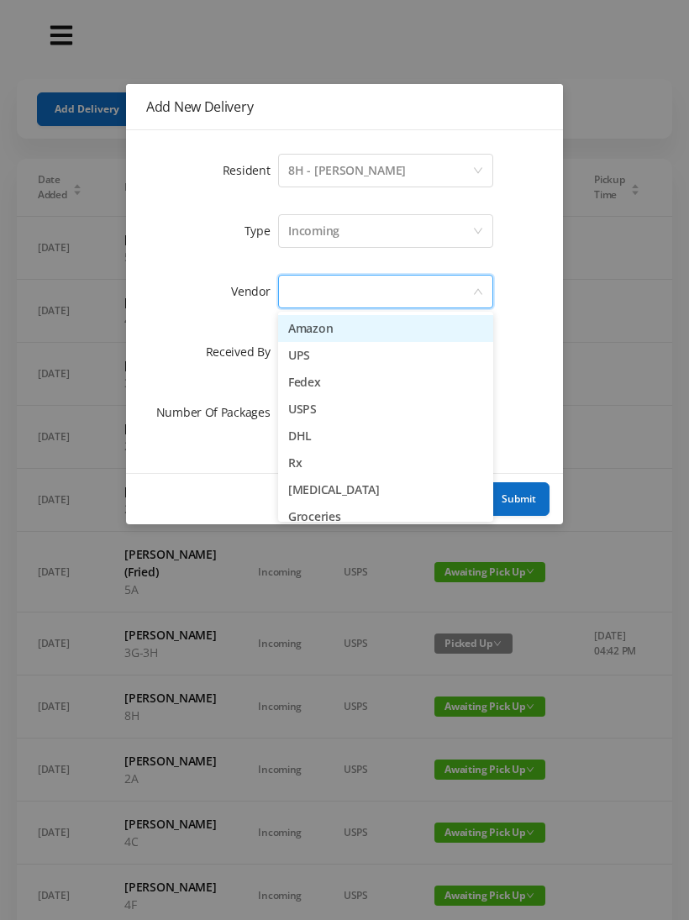
click at [349, 326] on li "Amazon" at bounding box center [385, 328] width 215 height 27
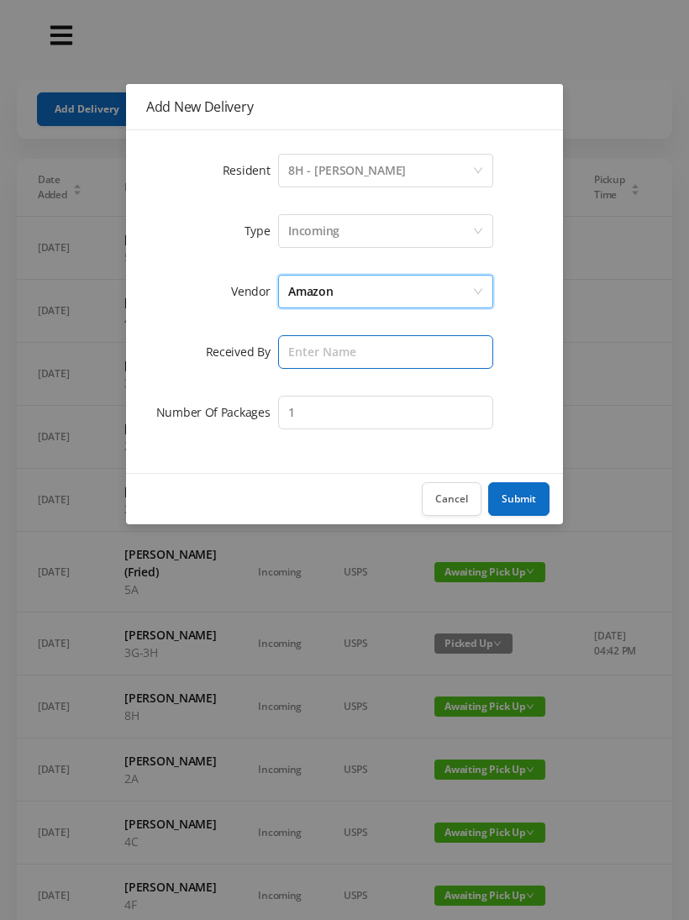
click at [406, 356] on input "text" at bounding box center [385, 352] width 215 height 34
type input "[PERSON_NAME]"
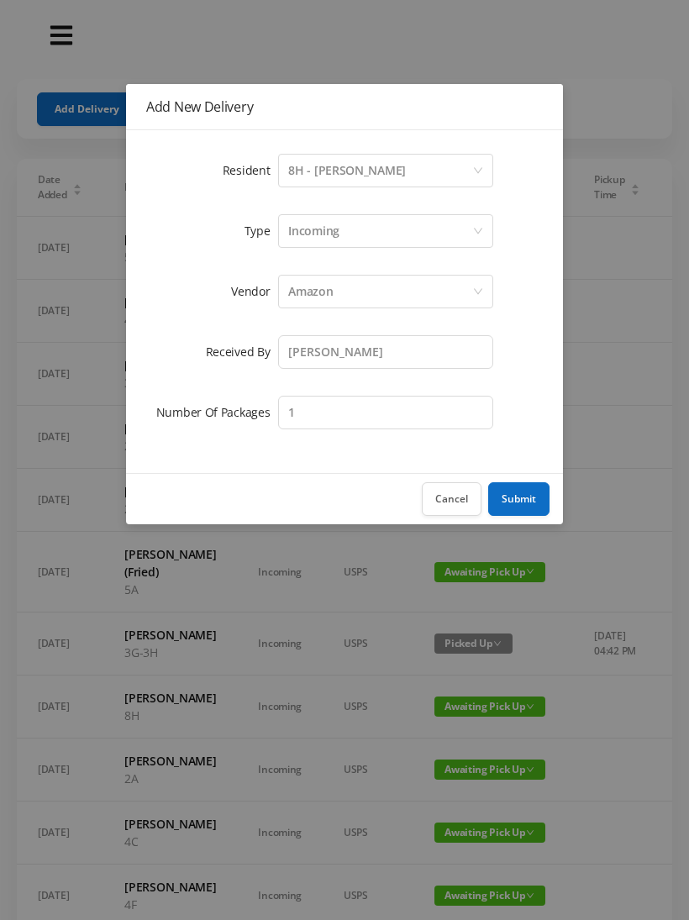
click at [519, 501] on button "Submit" at bounding box center [518, 499] width 61 height 34
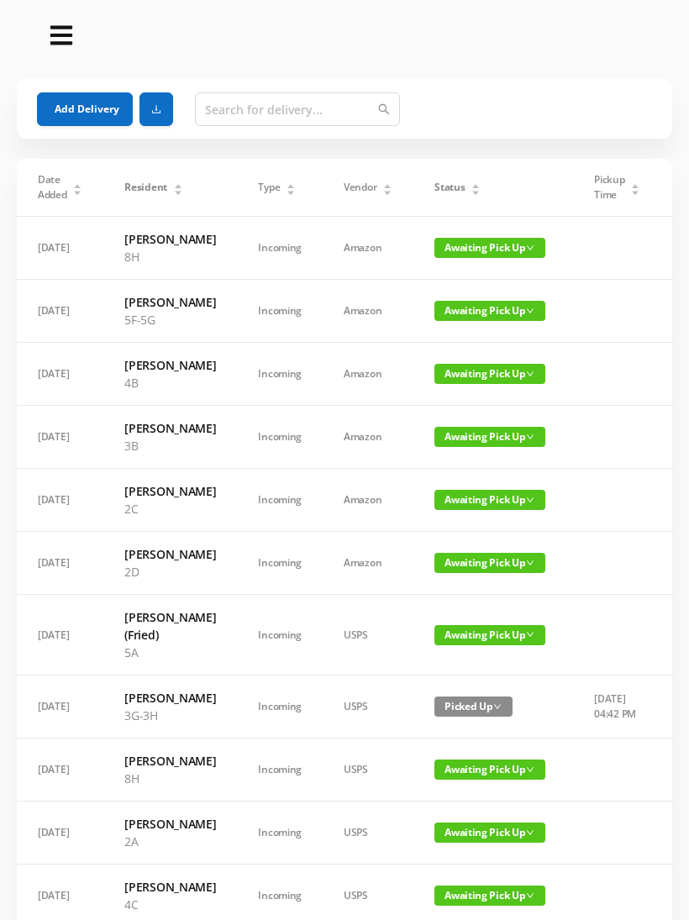
click at [61, 110] on button "Add Delivery" at bounding box center [85, 109] width 96 height 34
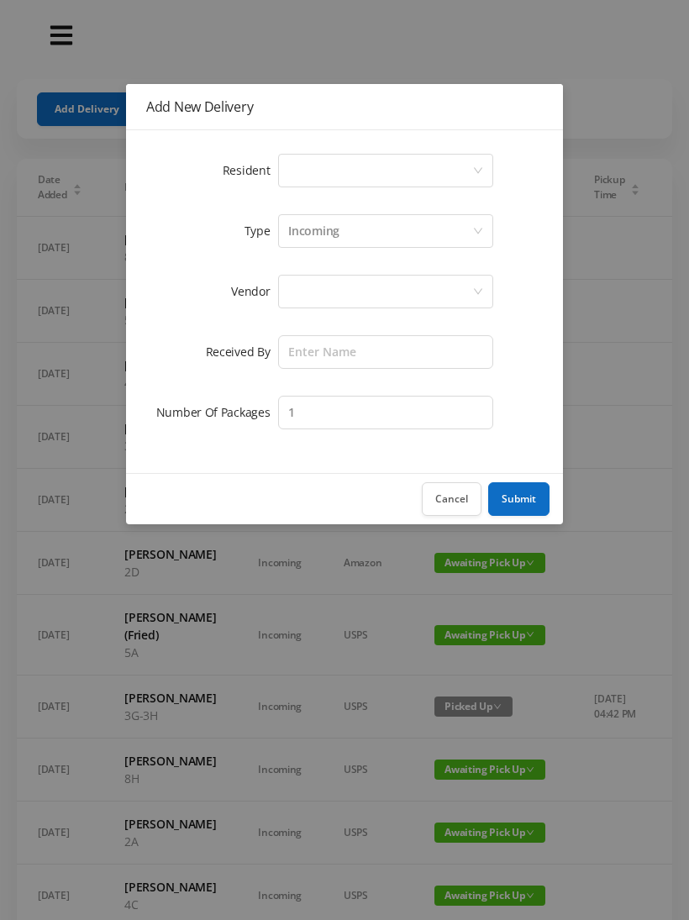
click at [470, 162] on div "Select a person" at bounding box center [380, 171] width 184 height 32
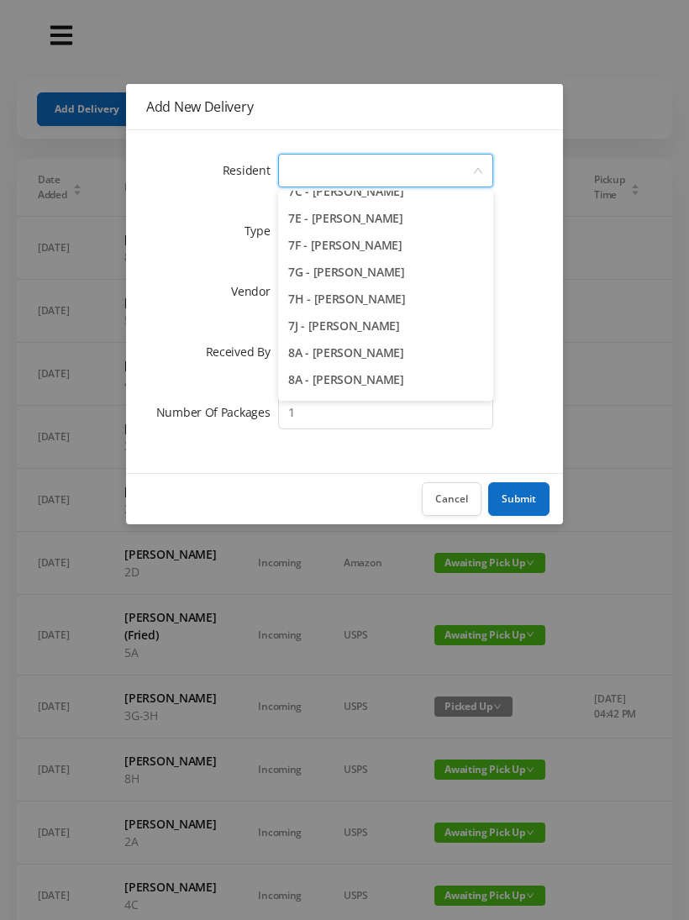
scroll to position [1988, 0]
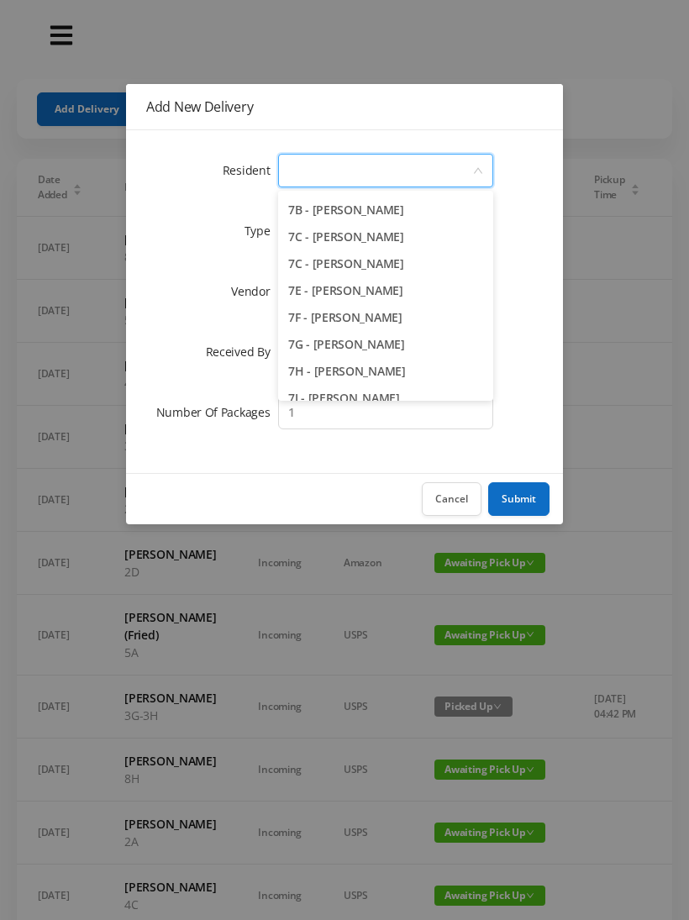
click at [387, 295] on li "7E - Jonathan Fried" at bounding box center [385, 290] width 215 height 27
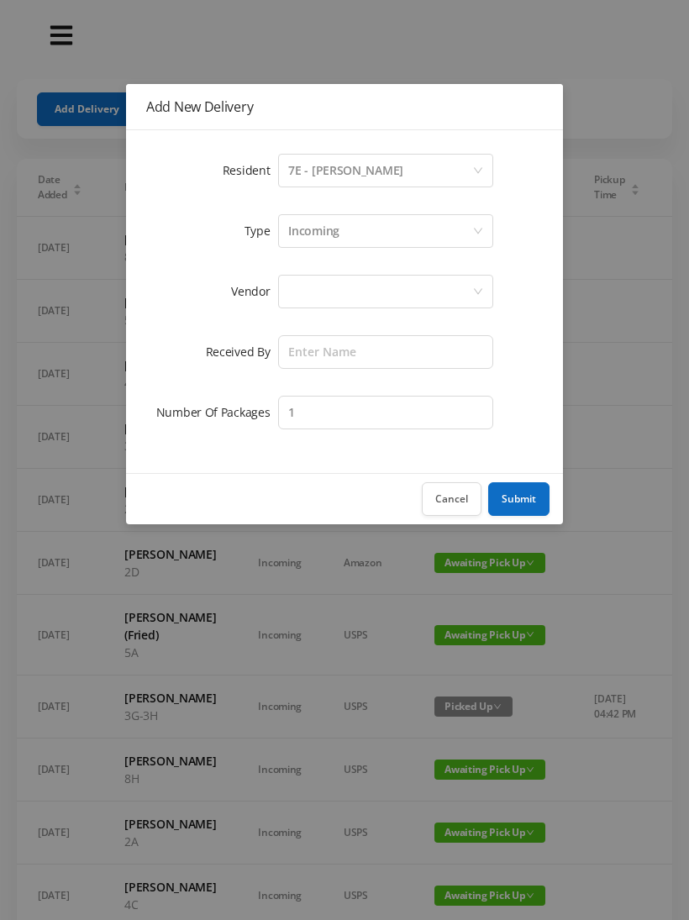
click at [401, 291] on div at bounding box center [380, 292] width 184 height 32
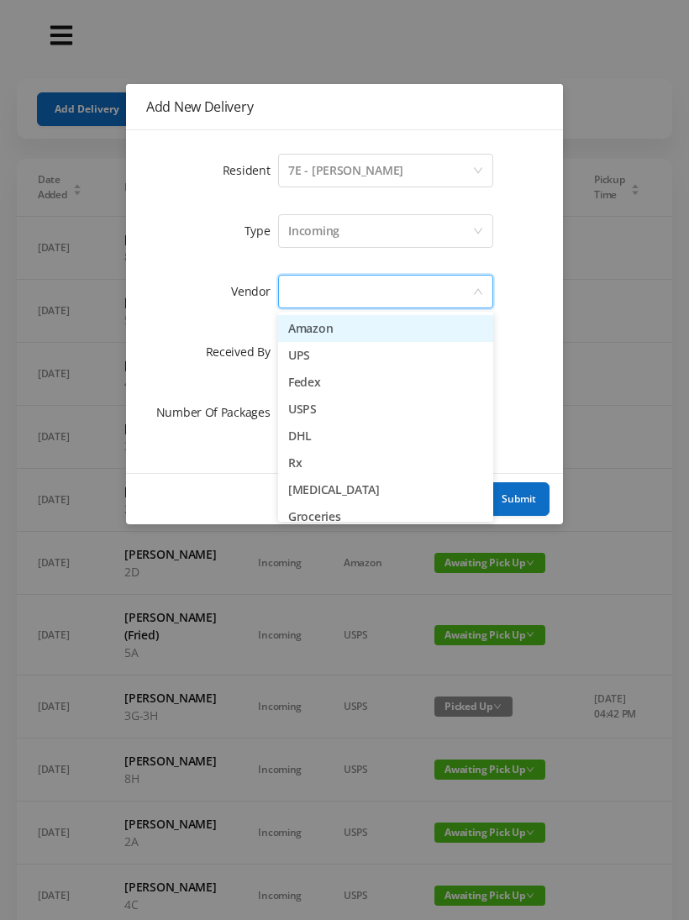
click at [357, 334] on li "Amazon" at bounding box center [385, 328] width 215 height 27
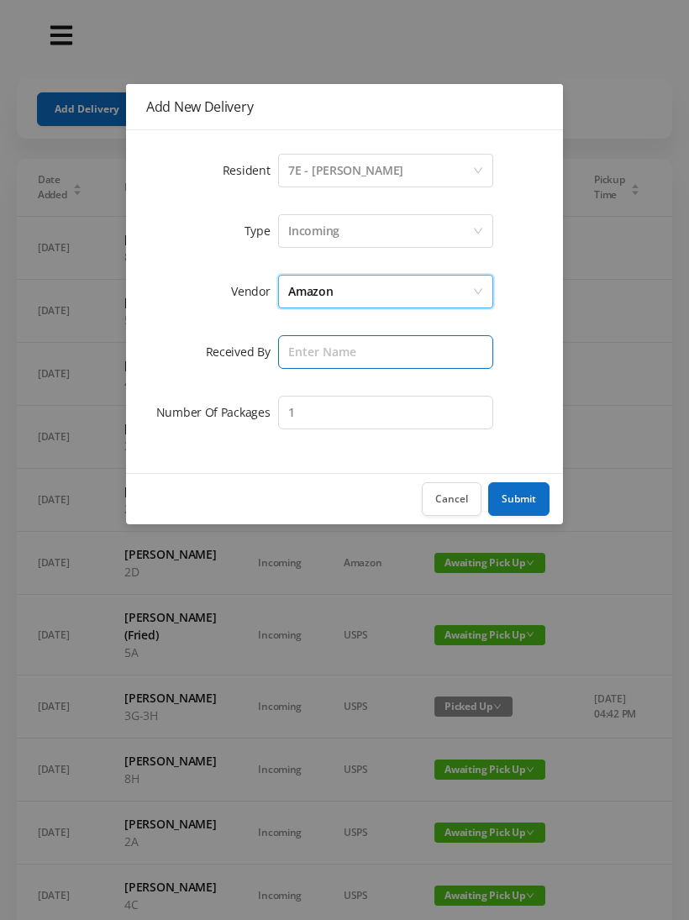
click at [360, 347] on input "text" at bounding box center [385, 352] width 215 height 34
type input "[PERSON_NAME]"
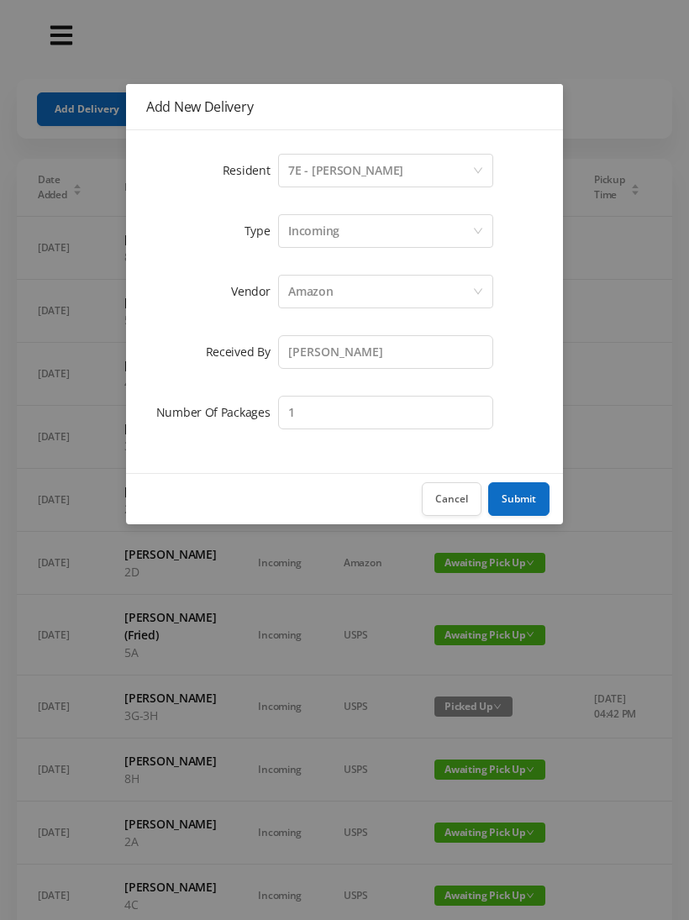
click at [506, 509] on button "Submit" at bounding box center [518, 499] width 61 height 34
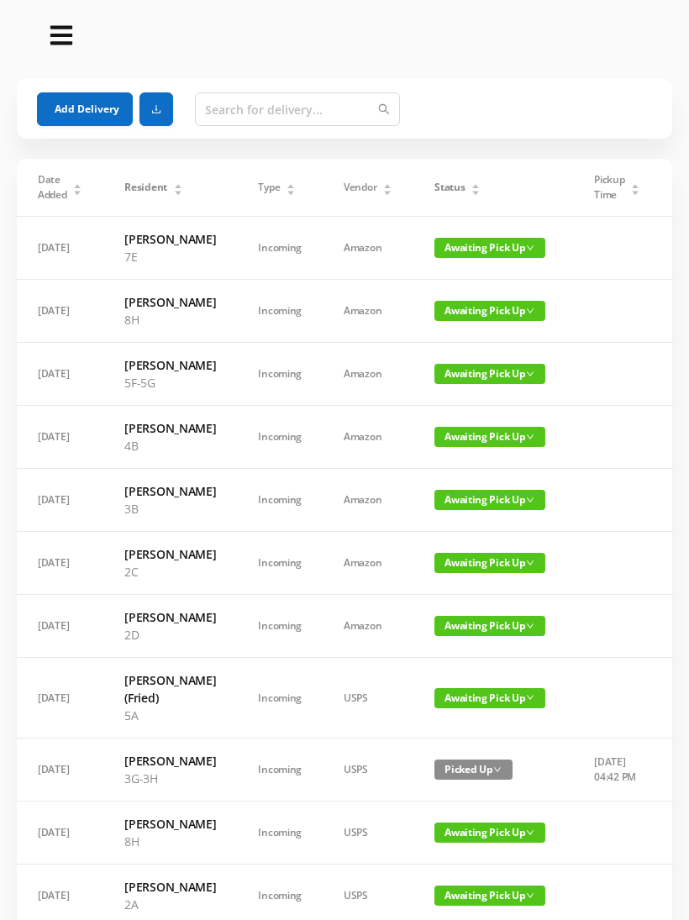
click at [62, 113] on button "Add Delivery" at bounding box center [85, 109] width 96 height 34
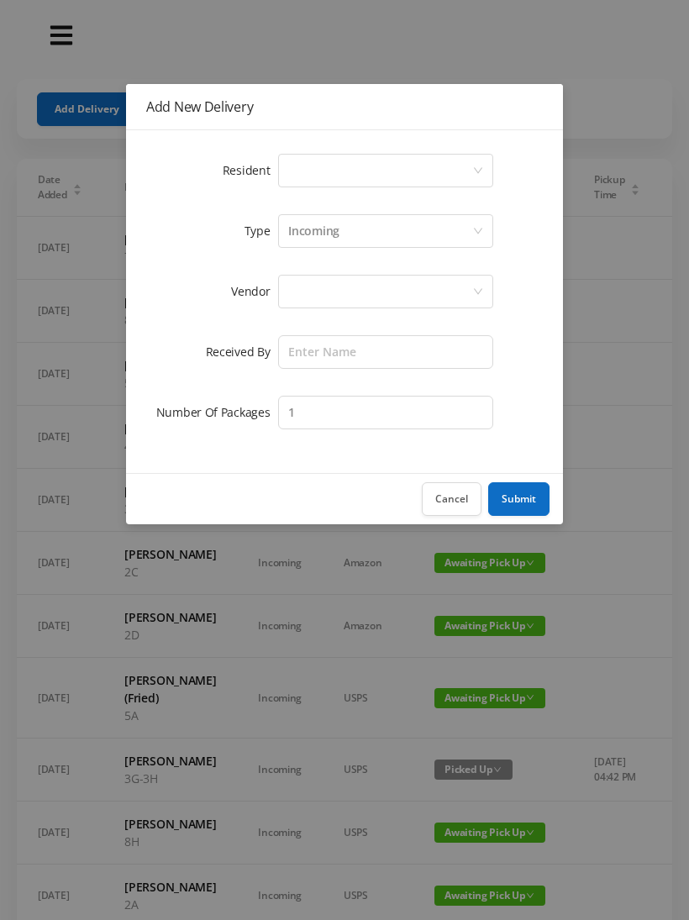
click at [469, 159] on div "Select a person" at bounding box center [380, 171] width 184 height 32
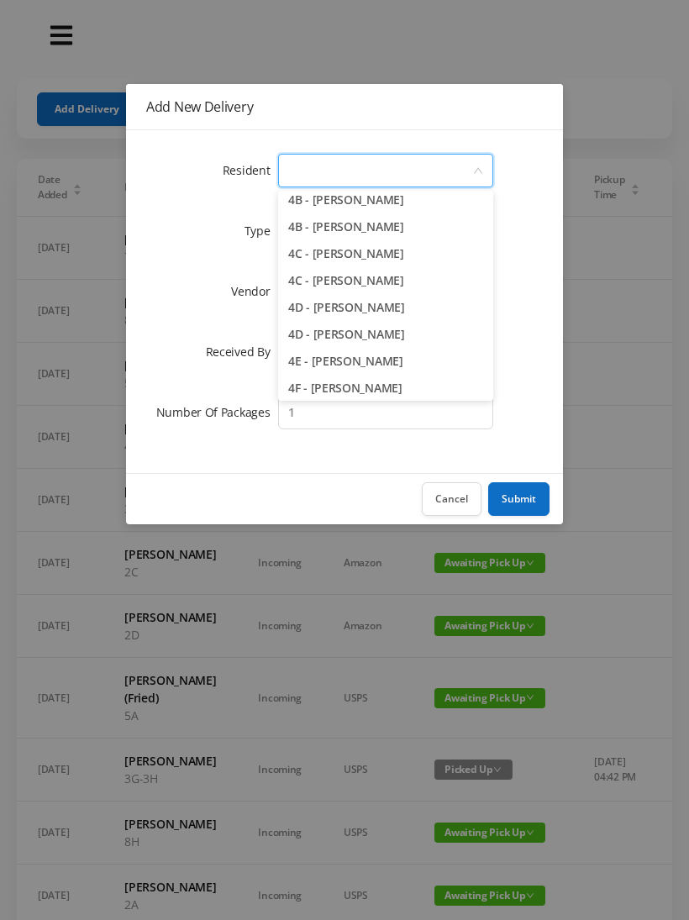
scroll to position [1001, 0]
click at [382, 284] on li "4C - Paul Schickler" at bounding box center [385, 282] width 215 height 27
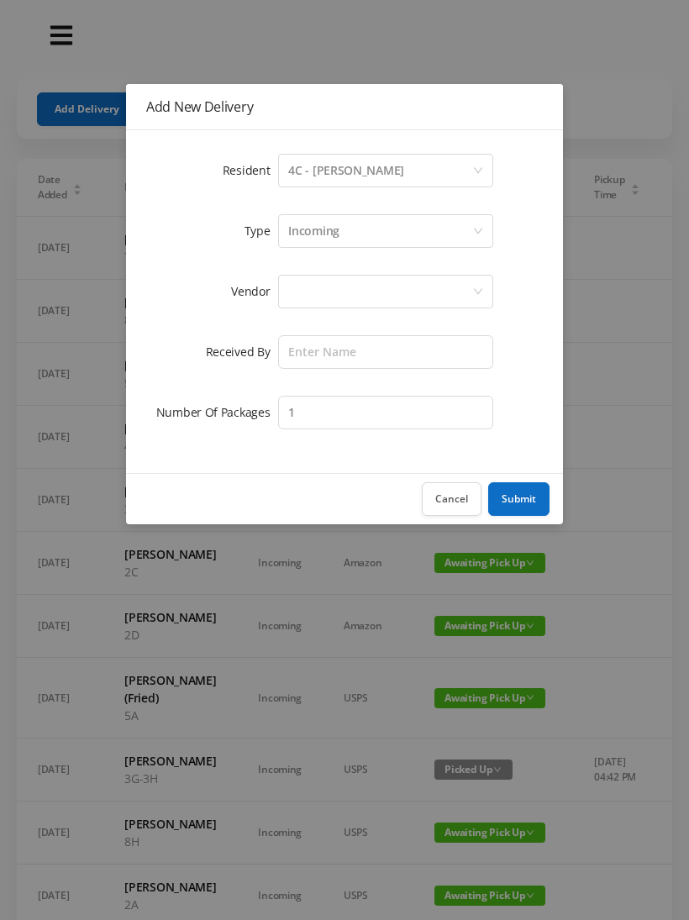
click at [397, 294] on div at bounding box center [380, 292] width 184 height 32
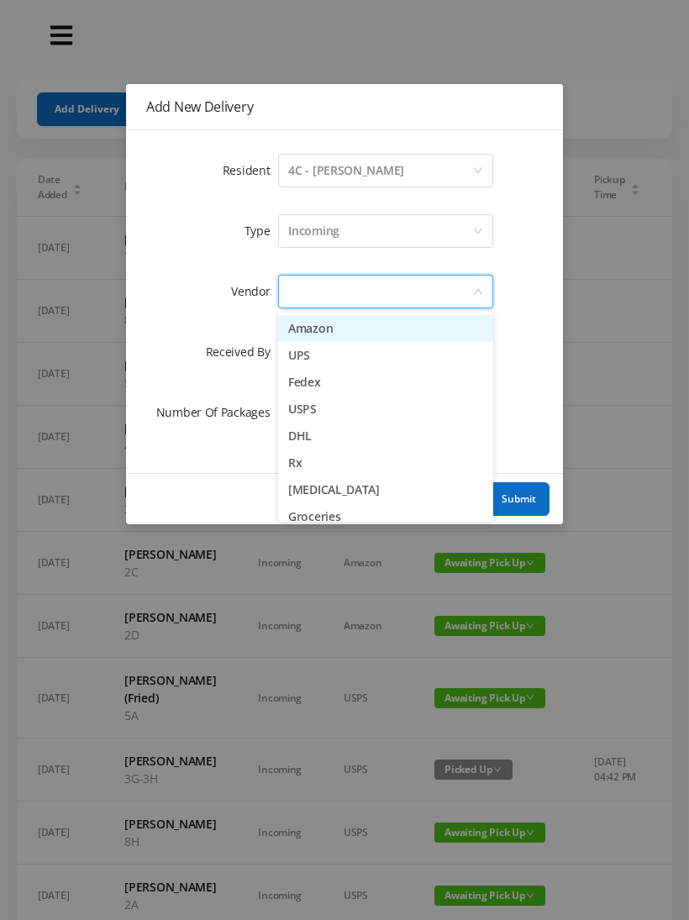
click at [360, 331] on li "Amazon" at bounding box center [385, 328] width 215 height 27
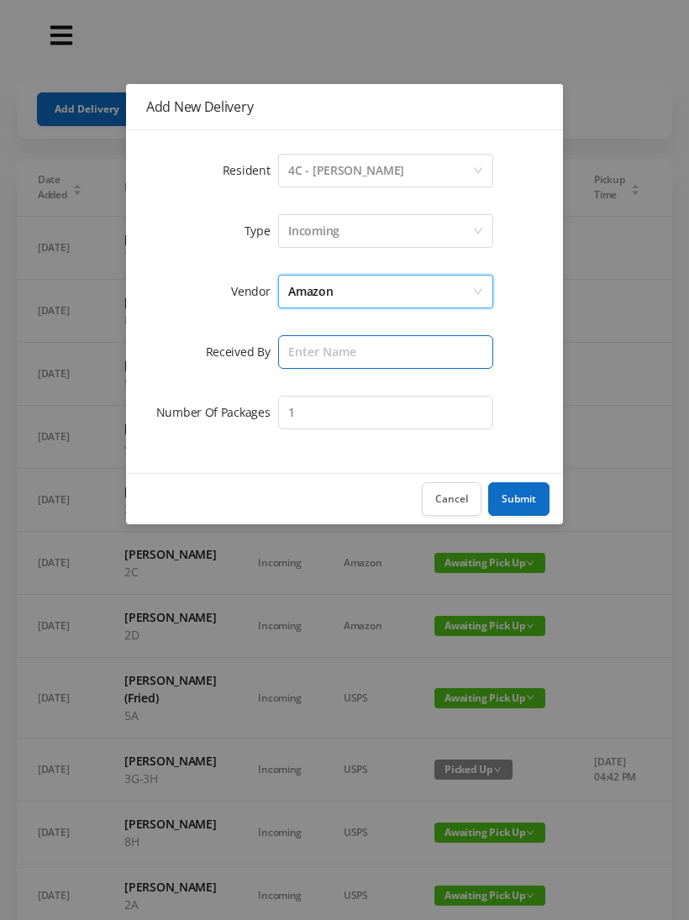
click at [373, 351] on input "text" at bounding box center [385, 352] width 215 height 34
type input "[PERSON_NAME]"
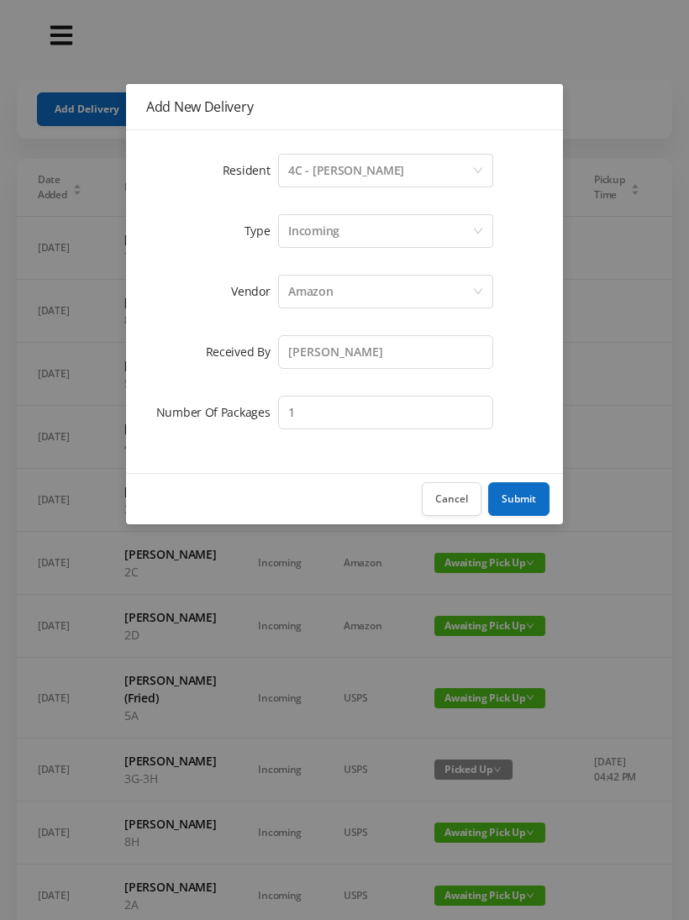
click at [530, 501] on button "Submit" at bounding box center [518, 499] width 61 height 34
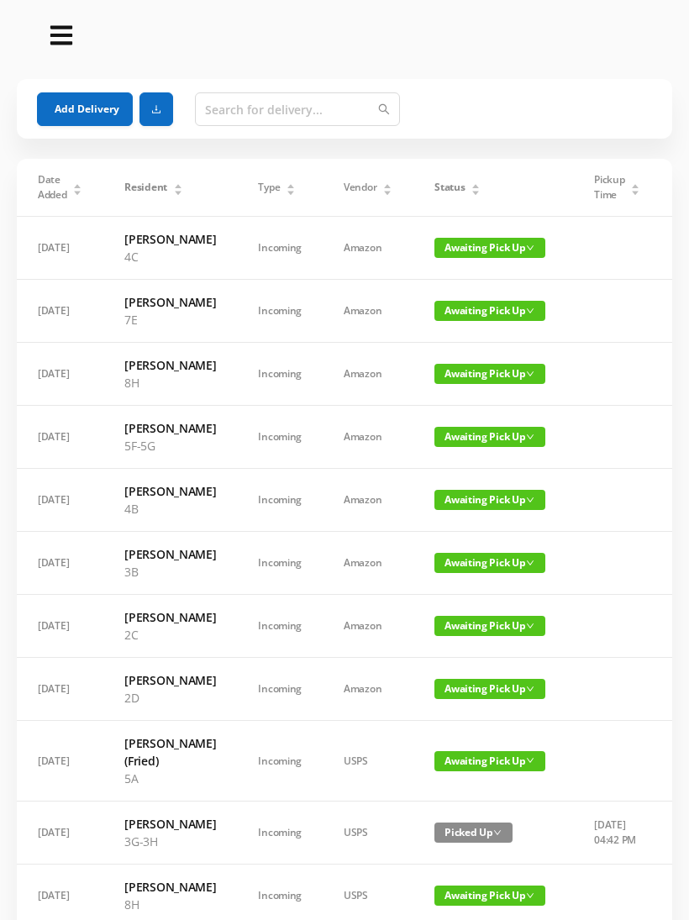
click at [494, 238] on span "Awaiting Pick Up" at bounding box center [490, 248] width 111 height 20
click at [474, 301] on link "Picked Up" at bounding box center [489, 307] width 109 height 27
click at [481, 191] on div "Status" at bounding box center [458, 187] width 46 height 15
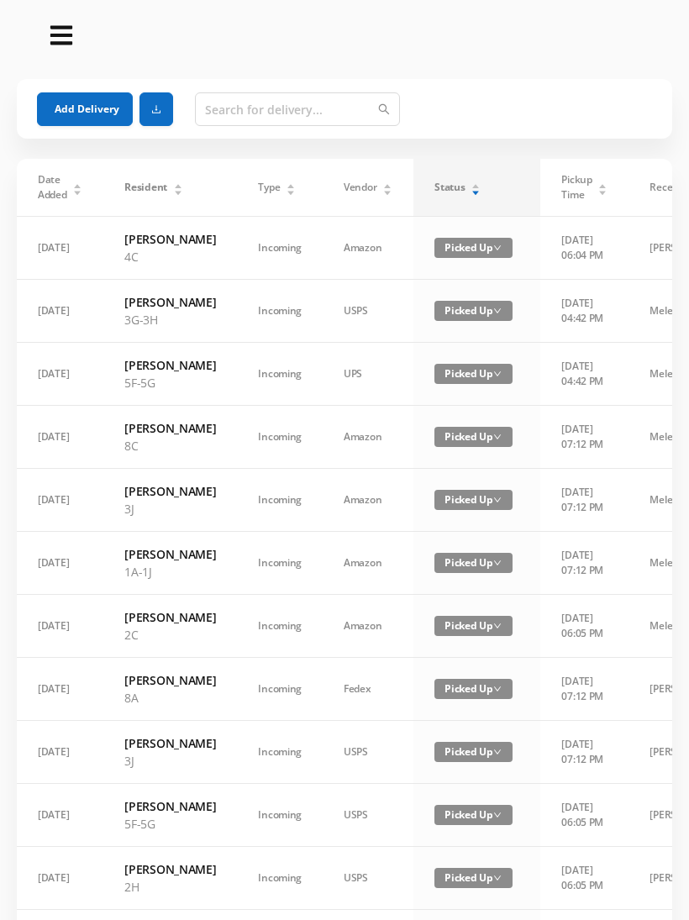
click at [481, 180] on div "Status" at bounding box center [458, 187] width 46 height 15
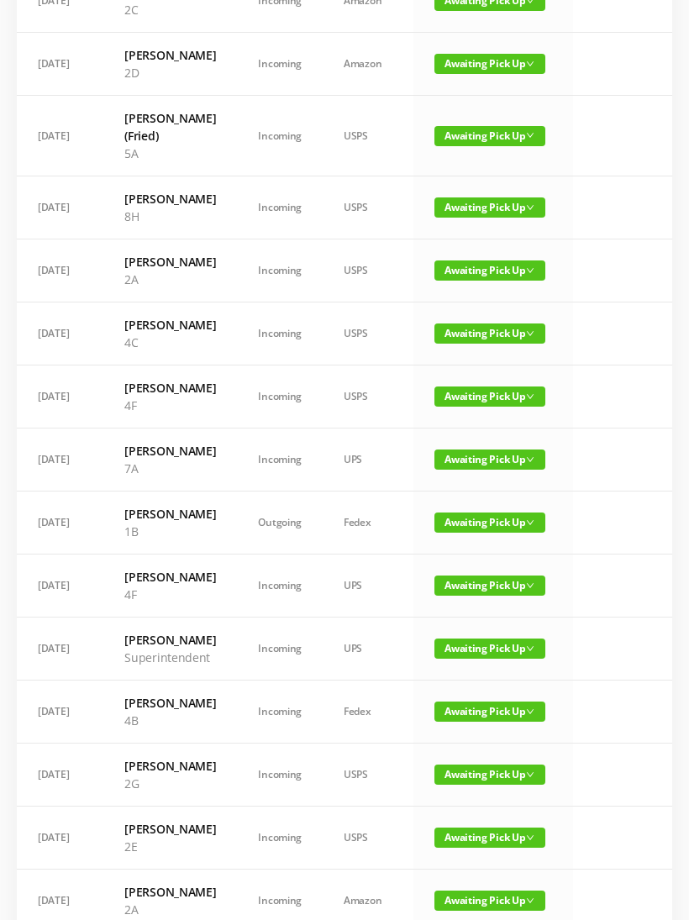
scroll to position [562, 0]
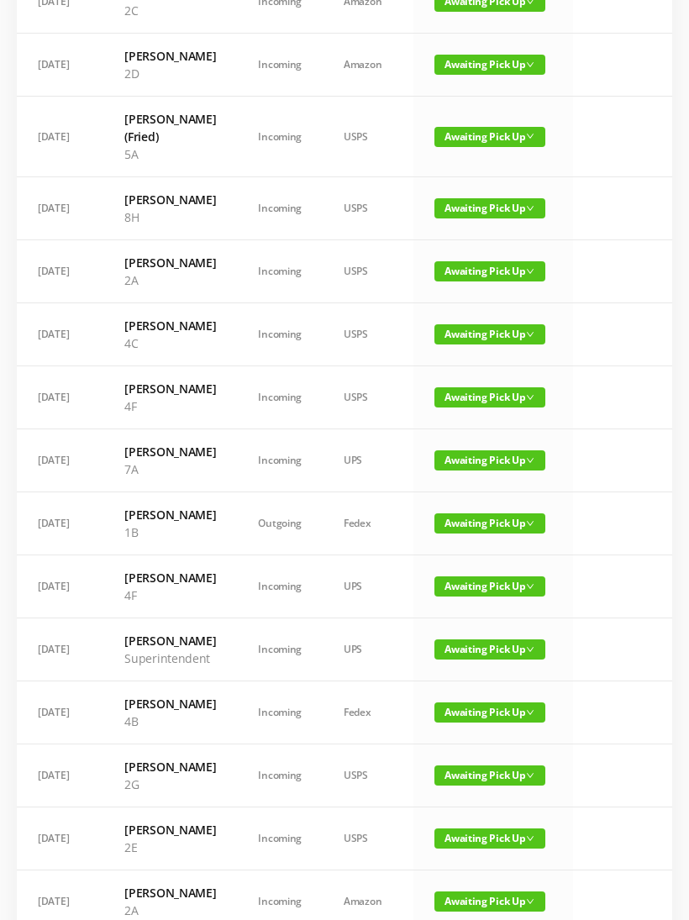
click at [504, 345] on span "Awaiting Pick Up" at bounding box center [490, 334] width 111 height 20
click at [490, 435] on link "Picked Up" at bounding box center [489, 447] width 109 height 27
